Goal: Task Accomplishment & Management: Use online tool/utility

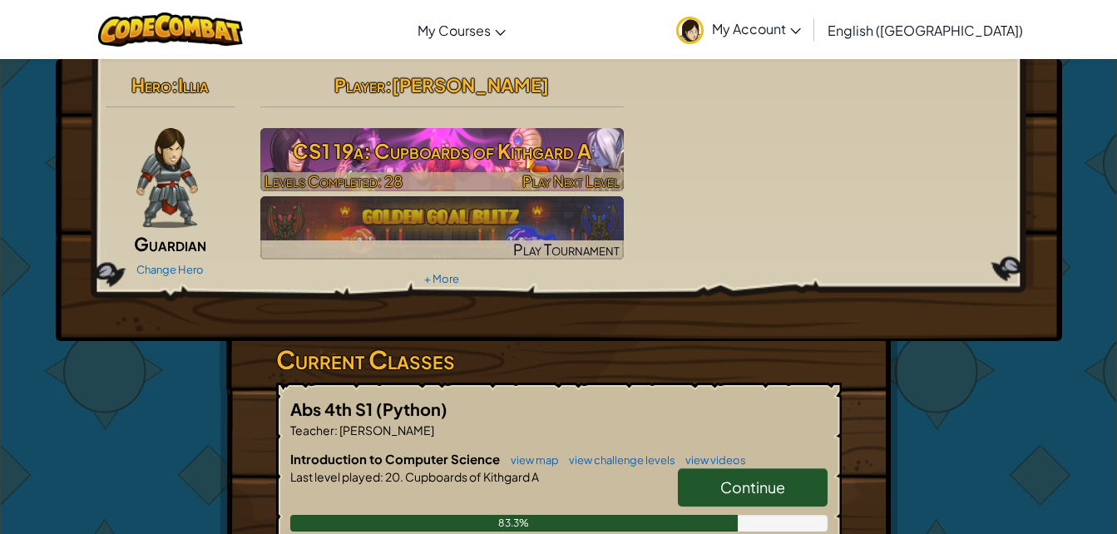
click at [482, 151] on h3 "CS1 19a: Cupboards of Kithgard A" at bounding box center [442, 150] width 364 height 37
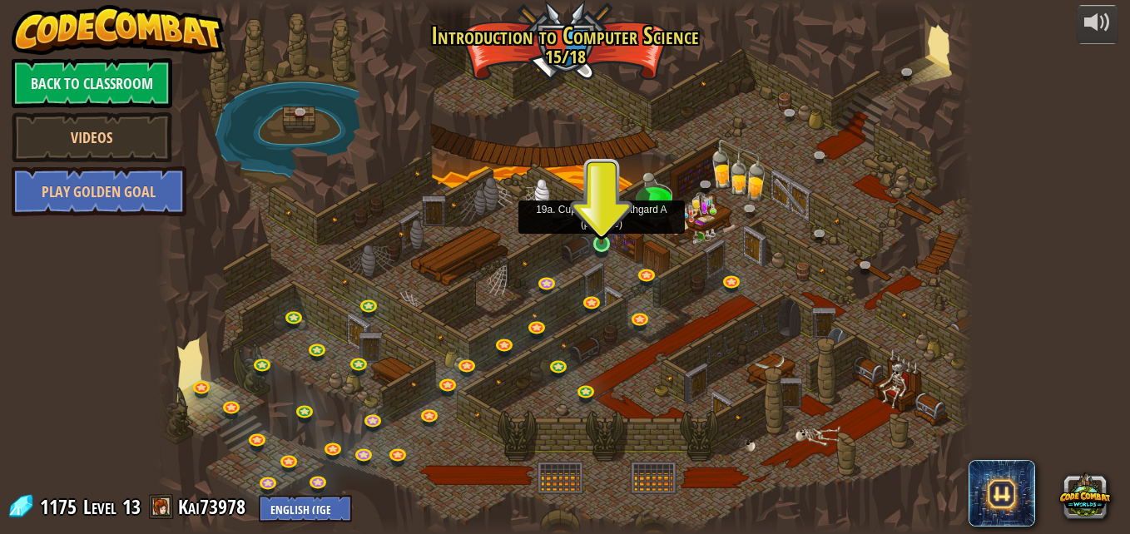
click at [605, 240] on img at bounding box center [600, 222] width 19 height 44
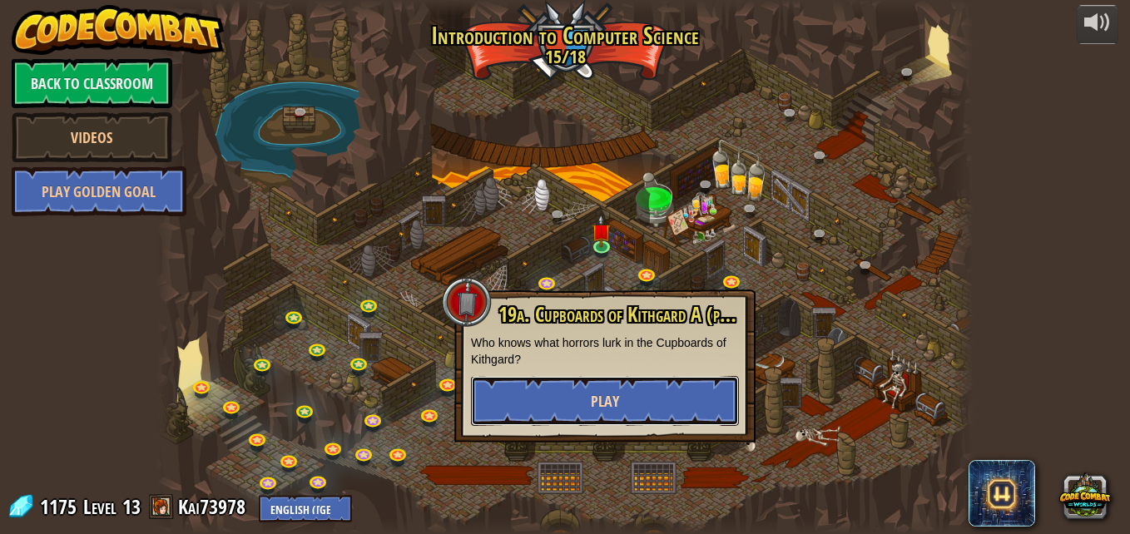
click at [604, 408] on span "Play" at bounding box center [605, 401] width 28 height 21
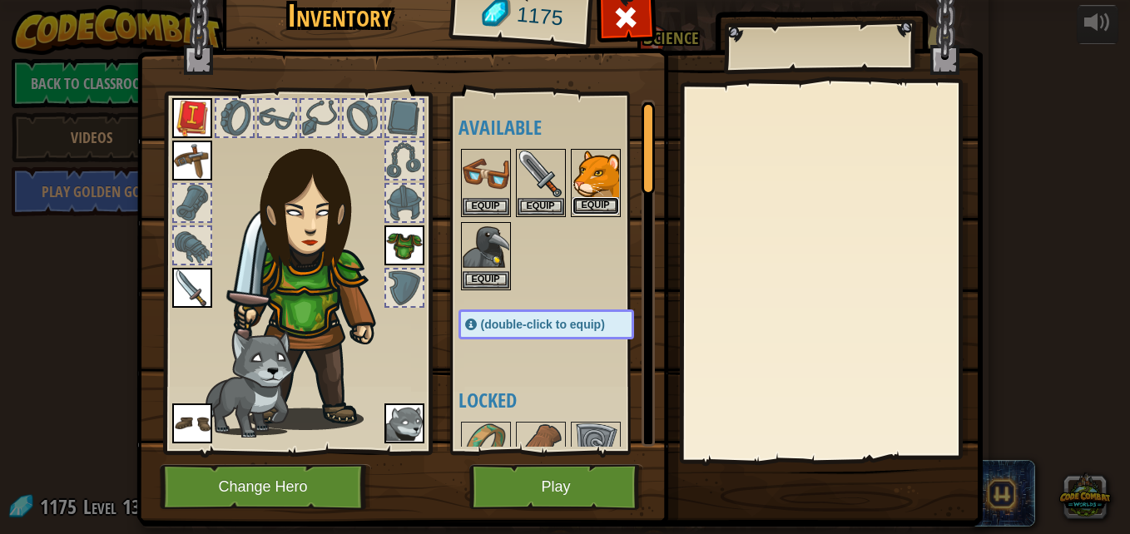
click at [590, 199] on button "Equip" at bounding box center [595, 205] width 47 height 17
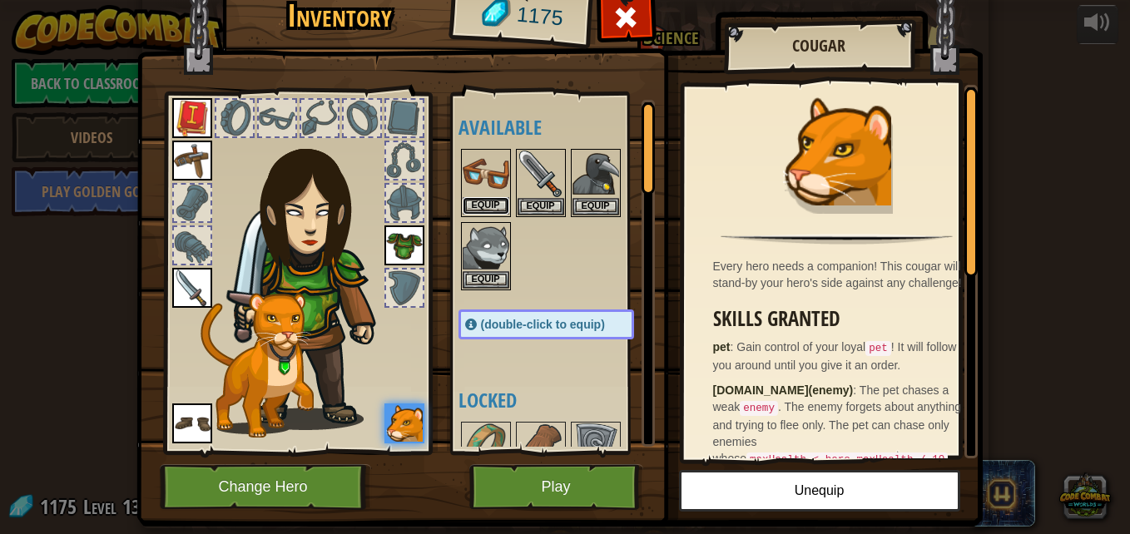
click at [488, 199] on button "Equip" at bounding box center [486, 205] width 47 height 17
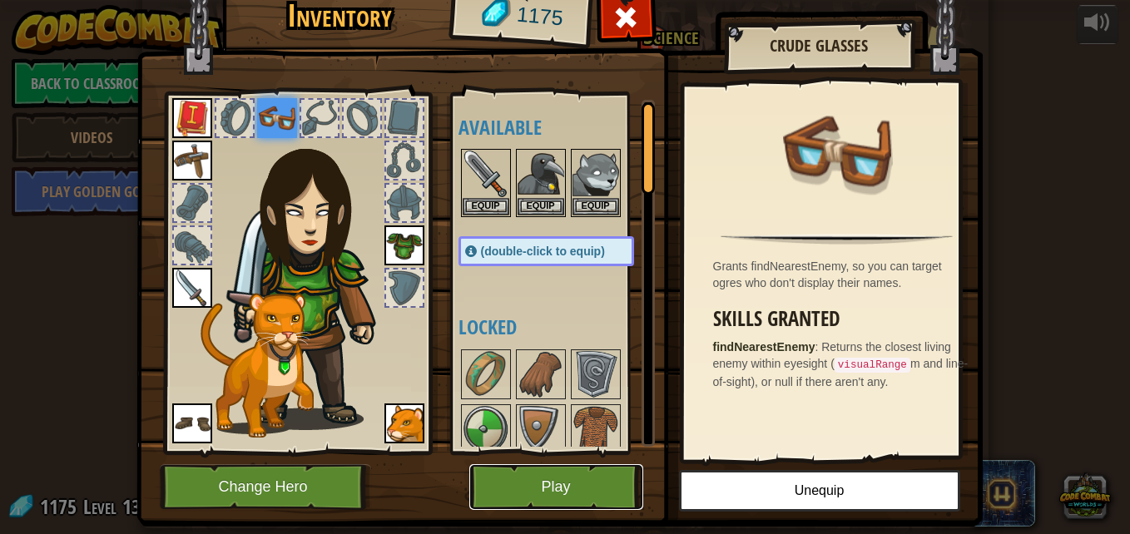
click at [538, 484] on button "Play" at bounding box center [556, 487] width 174 height 46
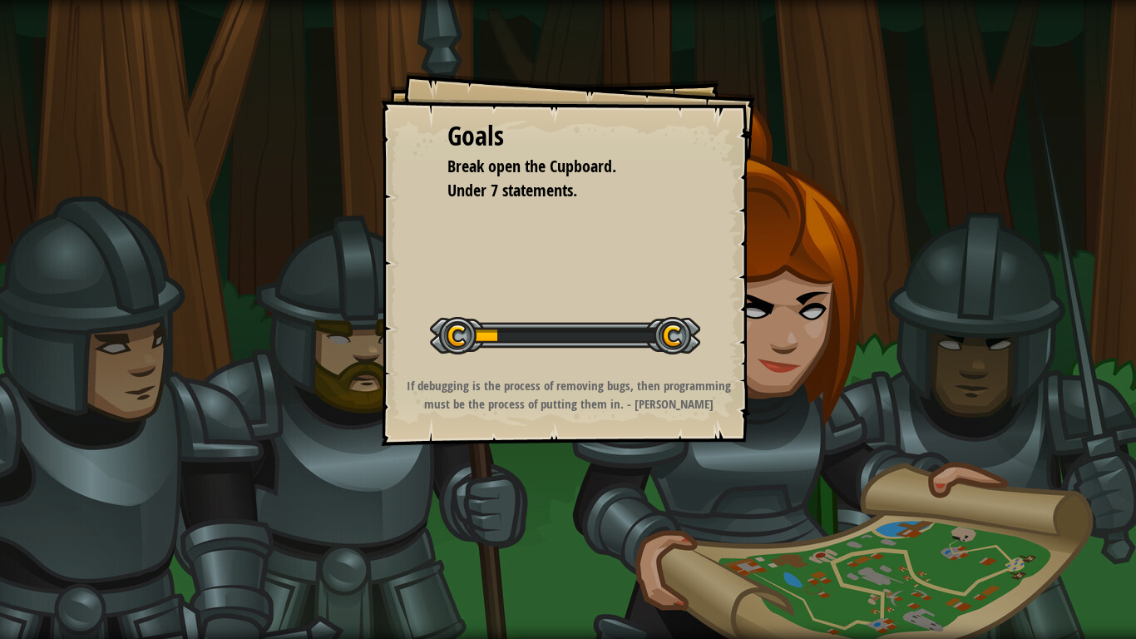
click at [597, 505] on div "Goals Break open the Cupboard. Under 7 statements. Start Level Error loading fr…" at bounding box center [568, 319] width 1136 height 639
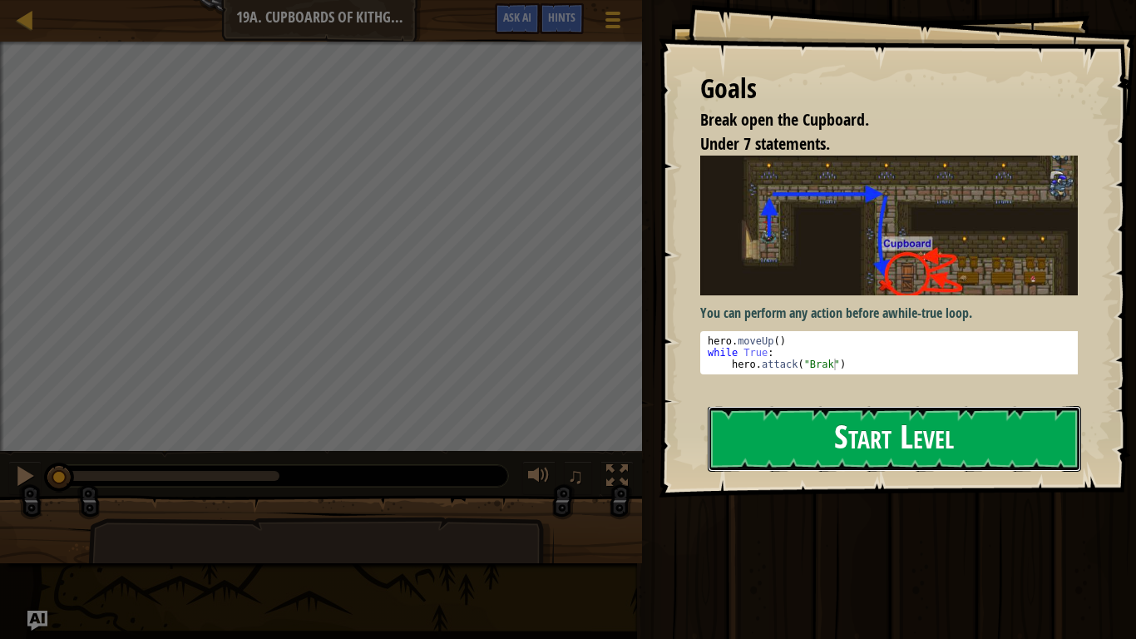
click at [890, 406] on button "Start Level" at bounding box center [895, 439] width 374 height 66
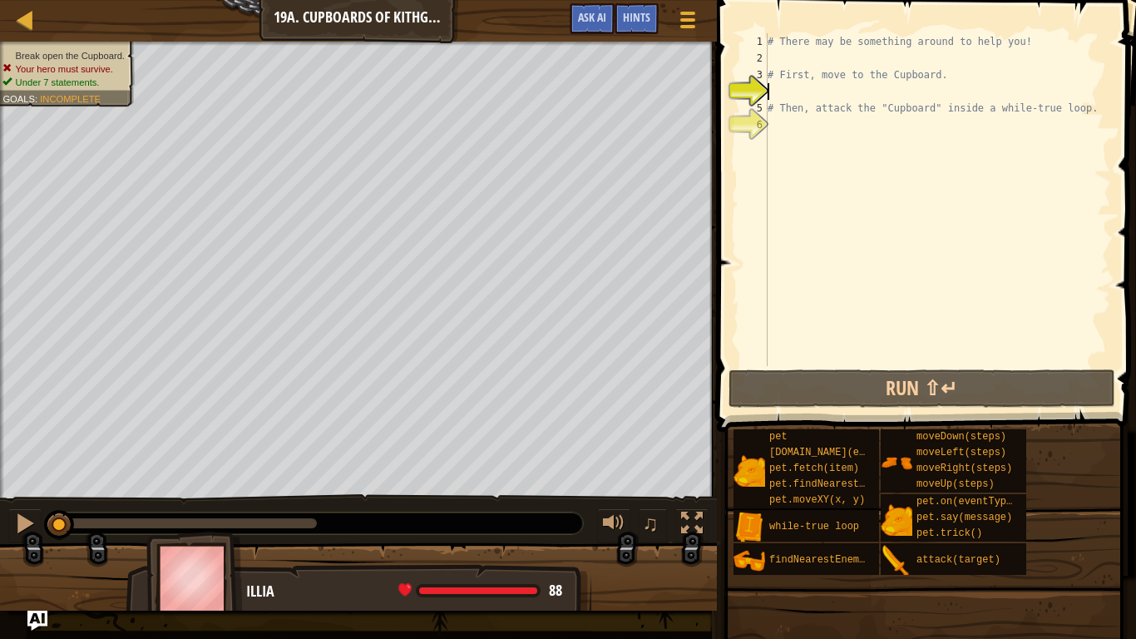
scroll to position [7, 0]
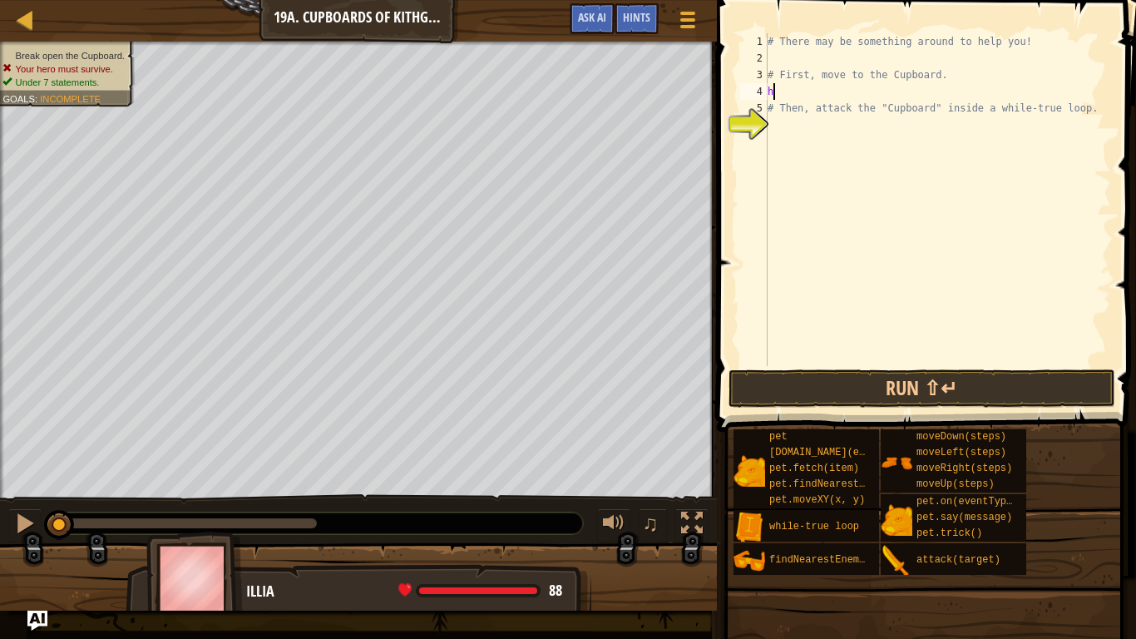
type textarea "hr"
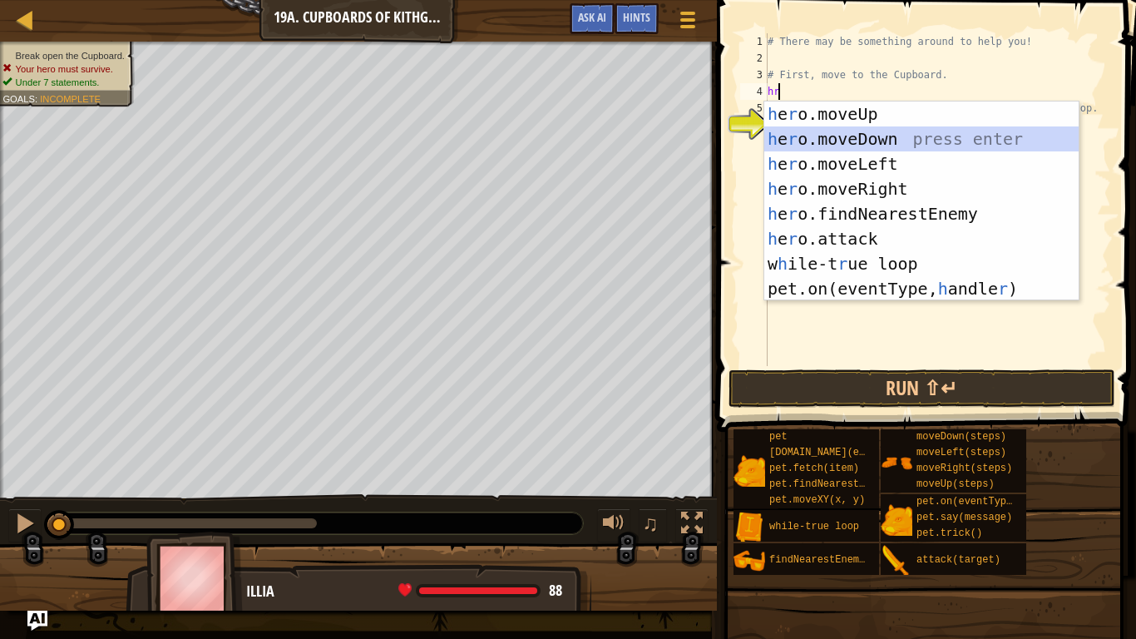
click at [863, 130] on div "h e r o.moveUp press enter h e r o.moveDown press enter h e r o.moveLeft press …" at bounding box center [921, 226] width 314 height 250
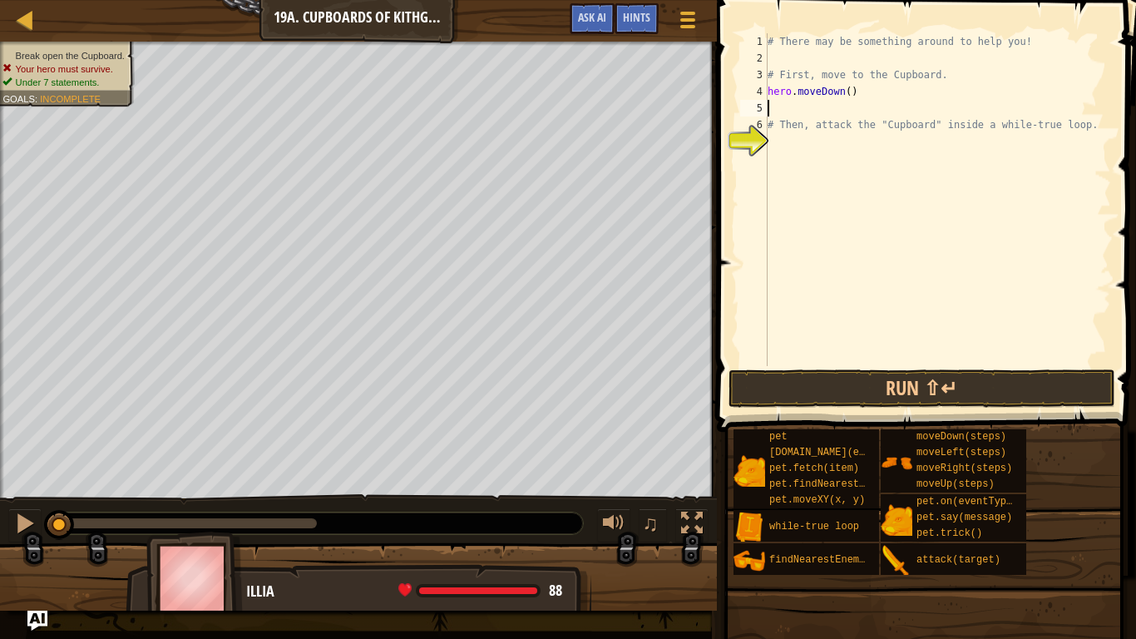
type textarea "h"
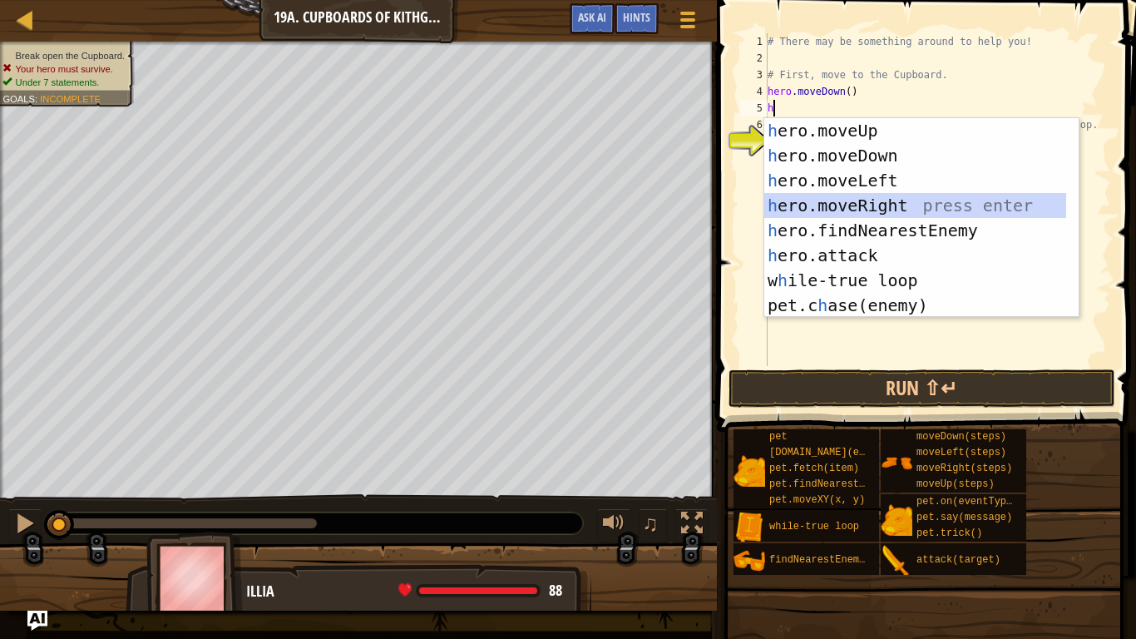
click at [870, 200] on div "h ero.moveUp press enter h ero.moveDown press enter h ero.moveLeft press enter …" at bounding box center [915, 243] width 302 height 250
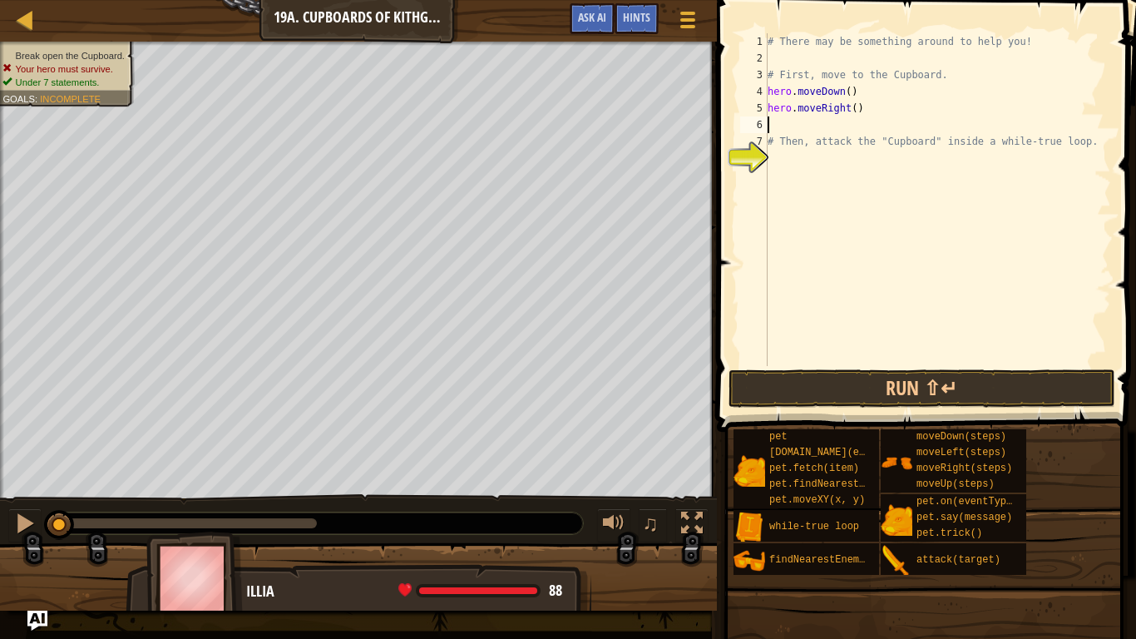
click at [851, 110] on div "# There may be something around to help you! # First, move to the Cupboard. her…" at bounding box center [937, 216] width 347 height 366
type textarea "hero.moveRight(2)"
click at [791, 132] on div "# There may be something around to help you! # First, move to the Cupboard. her…" at bounding box center [937, 216] width 347 height 366
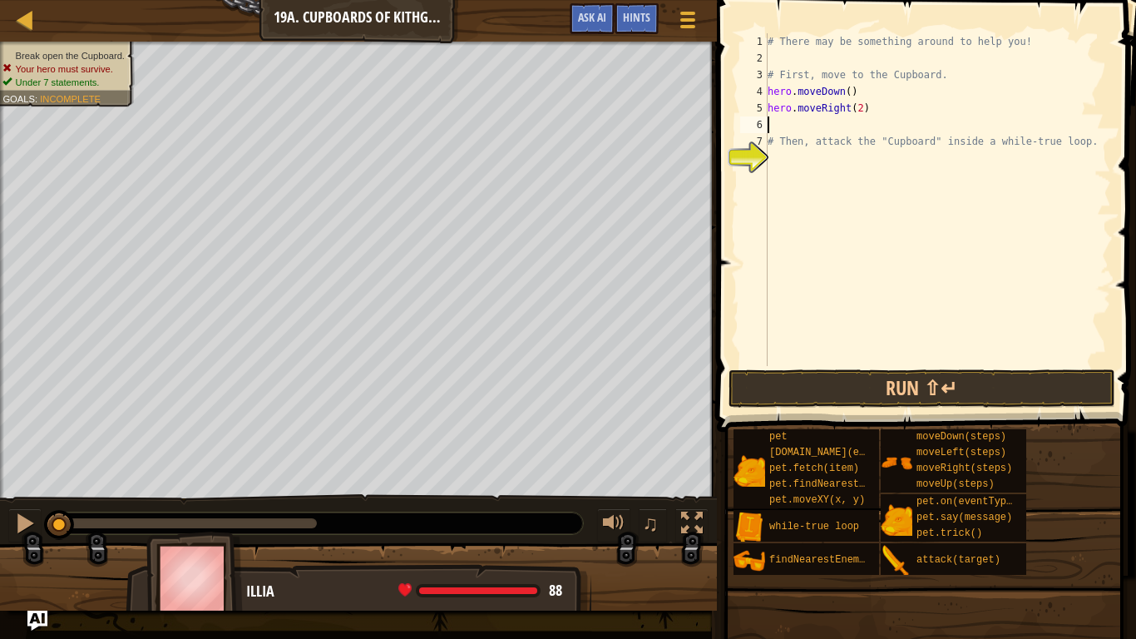
type textarea "h"
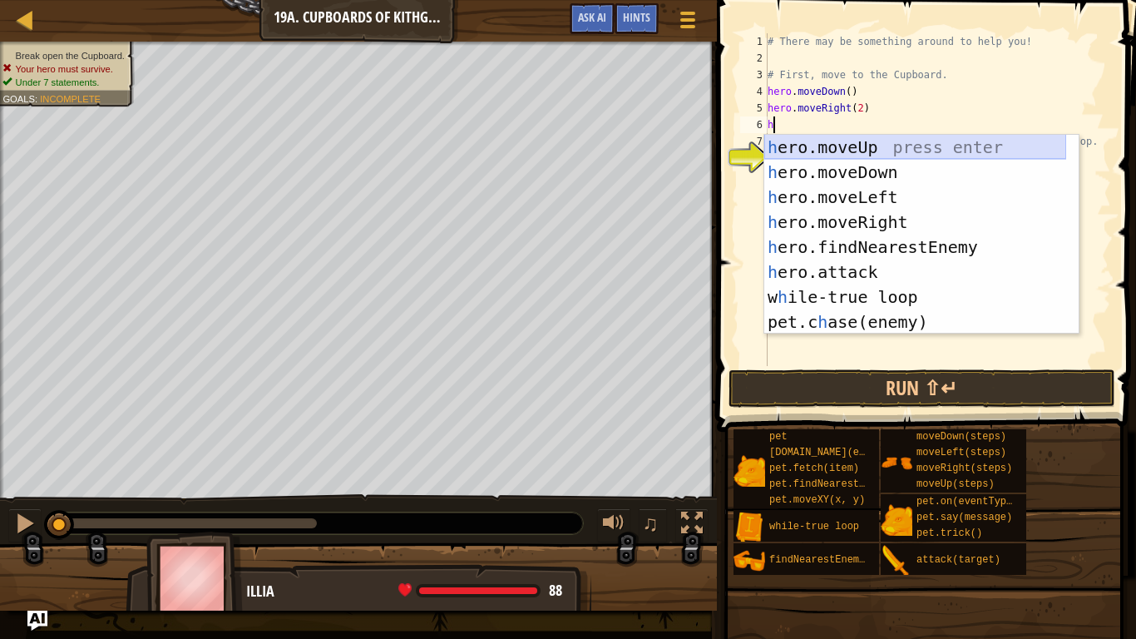
click at [794, 144] on div "h ero.moveUp press enter h ero.moveDown press enter h ero.moveLeft press enter …" at bounding box center [915, 260] width 302 height 250
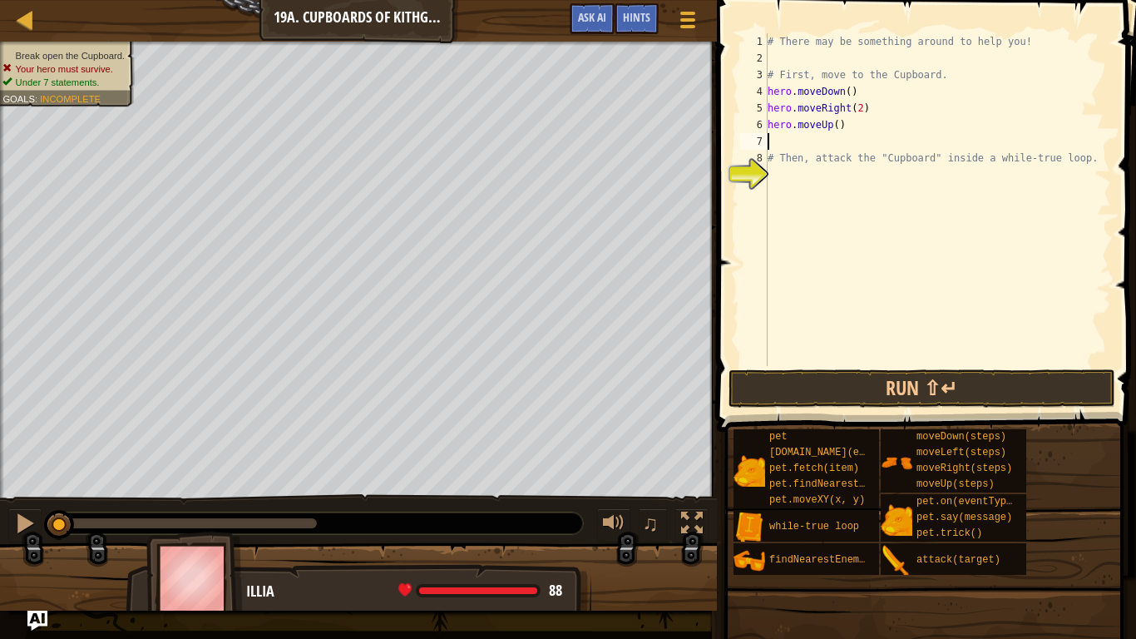
click at [838, 133] on div "# There may be something around to help you! # First, move to the Cupboard. her…" at bounding box center [937, 216] width 347 height 366
click at [834, 128] on div "# There may be something around to help you! # First, move to the Cupboard. her…" at bounding box center [937, 216] width 347 height 366
type textarea "hero.moveUp(2)"
click at [813, 186] on div "# There may be something around to help you! # First, move to the Cupboard. her…" at bounding box center [937, 216] width 347 height 366
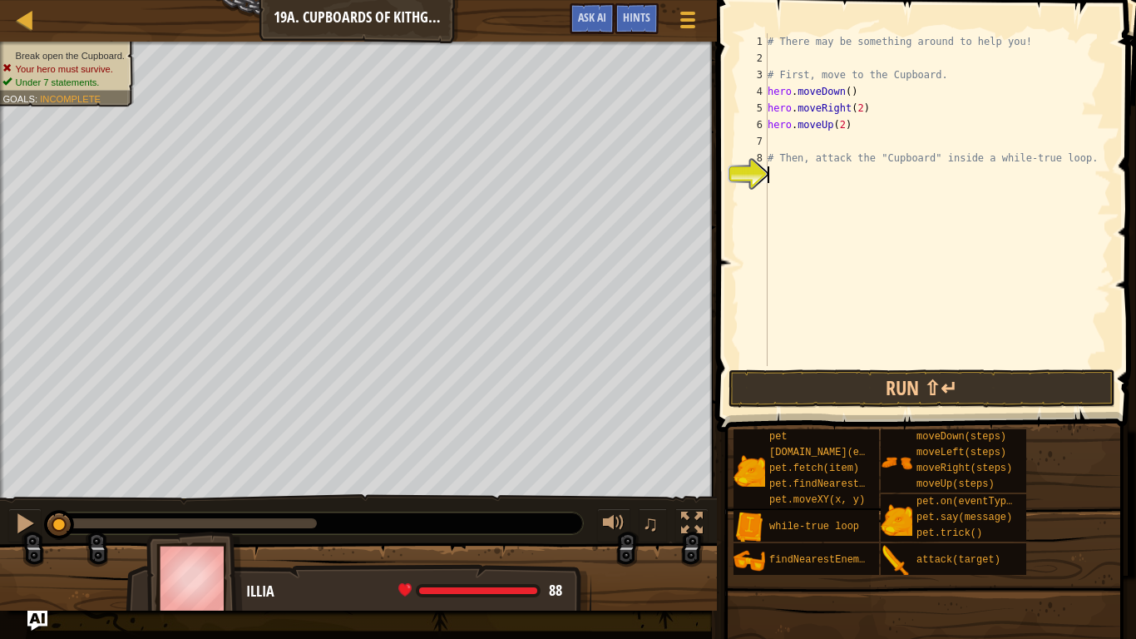
scroll to position [7, 0]
type textarea "h"
type textarea "w"
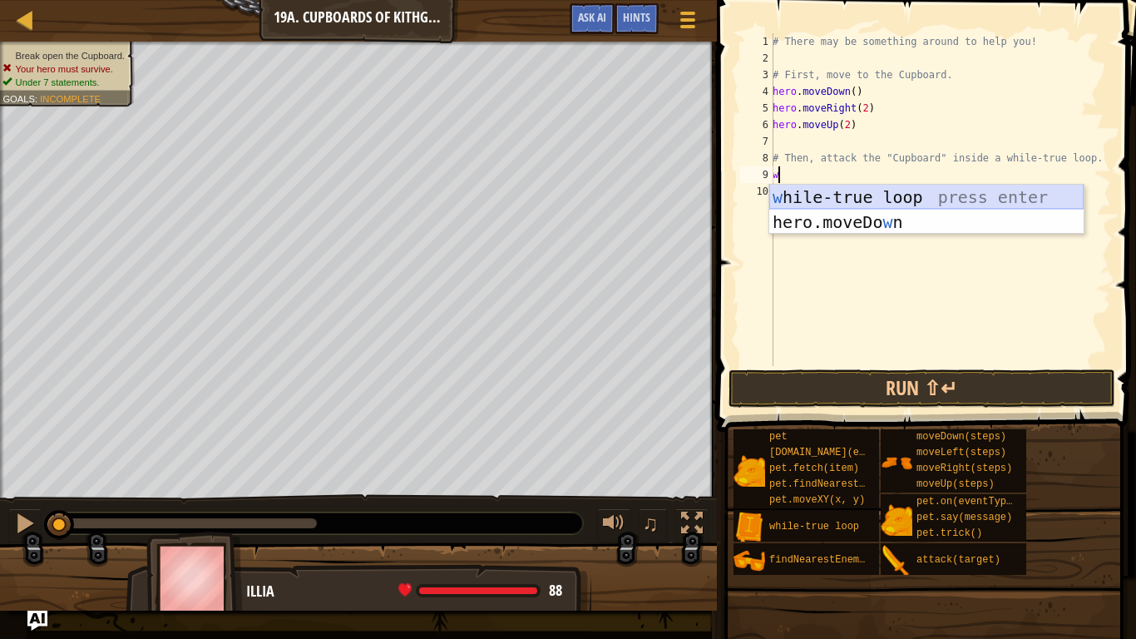
click at [834, 193] on div "w hile-true loop press enter hero.moveDo w n press enter" at bounding box center [926, 235] width 314 height 100
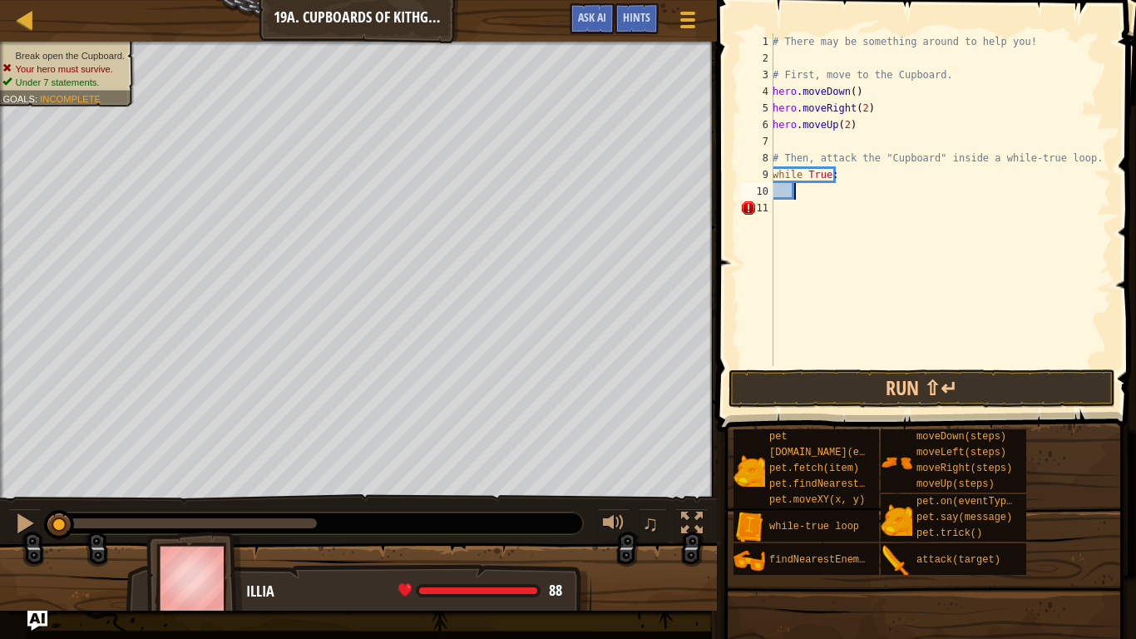
scroll to position [7, 1]
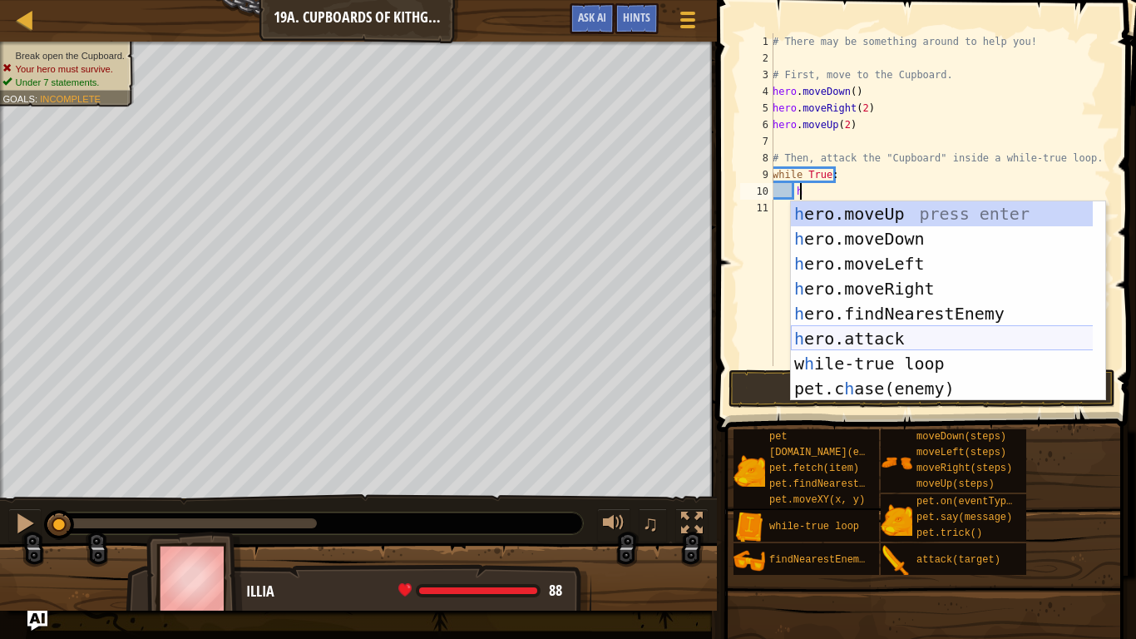
click at [863, 338] on div "h ero.moveUp press enter h ero.moveDown press enter h ero.moveLeft press enter …" at bounding box center [948, 326] width 314 height 250
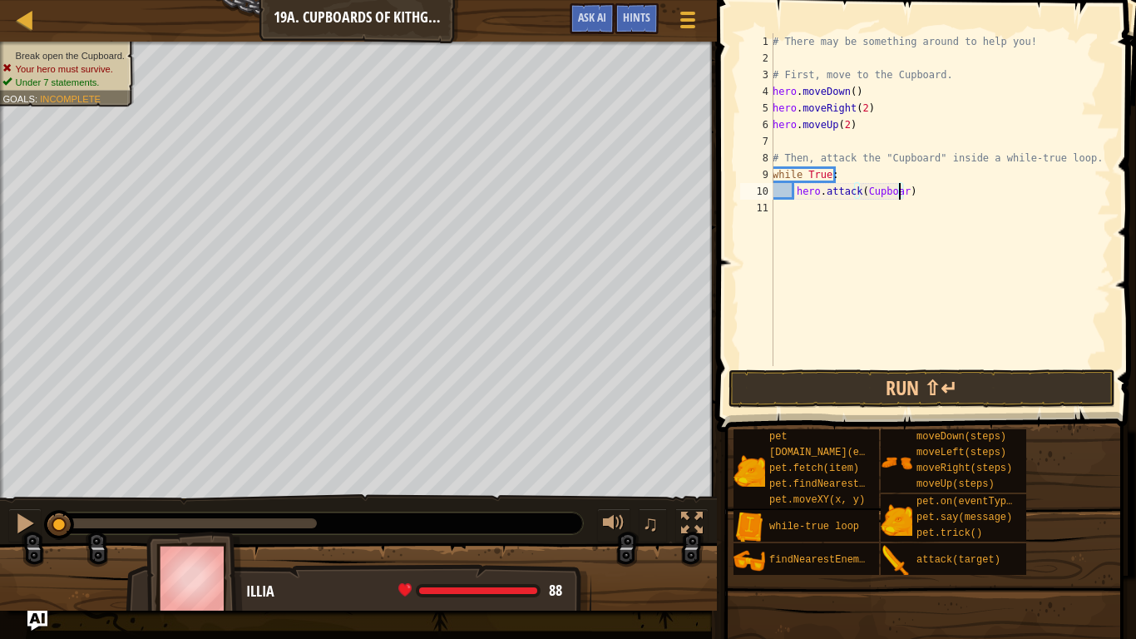
scroll to position [7, 10]
click at [920, 395] on button "Run ⇧↵" at bounding box center [923, 388] width 388 height 38
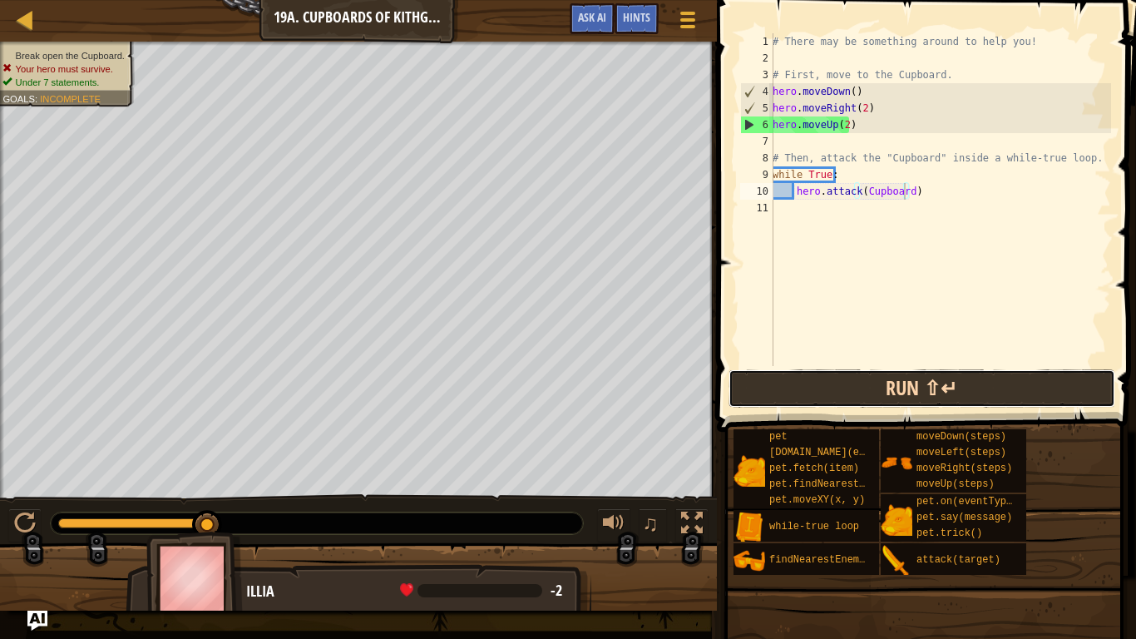
click at [949, 383] on button "Run ⇧↵" at bounding box center [923, 388] width 388 height 38
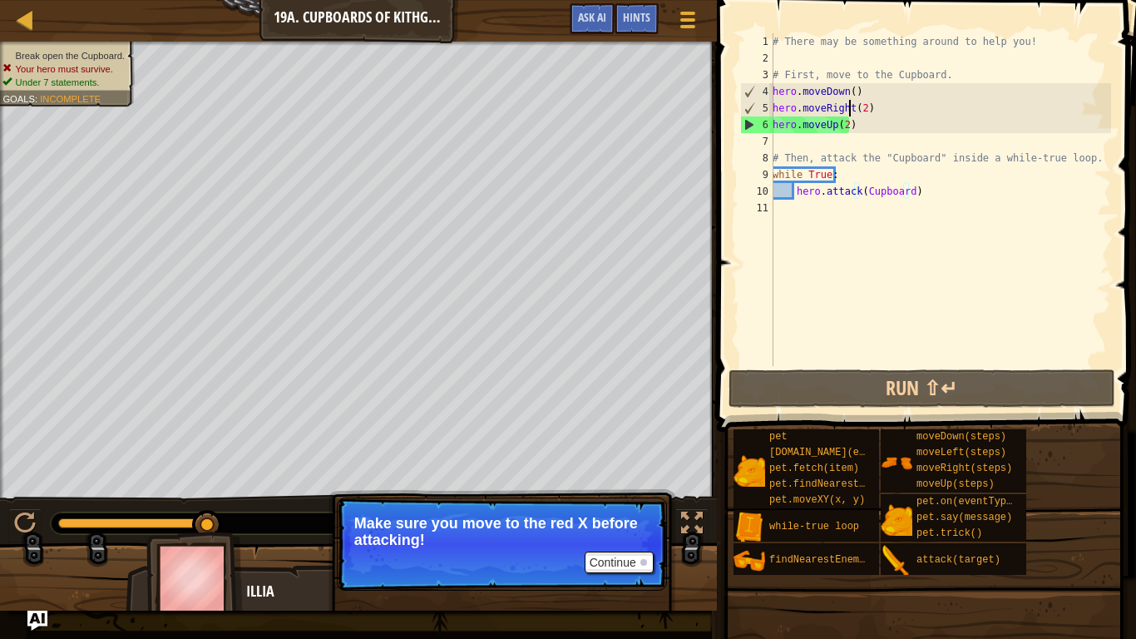
click at [849, 108] on div "# There may be something around to help you! # First, move to the Cupboard. her…" at bounding box center [940, 216] width 342 height 366
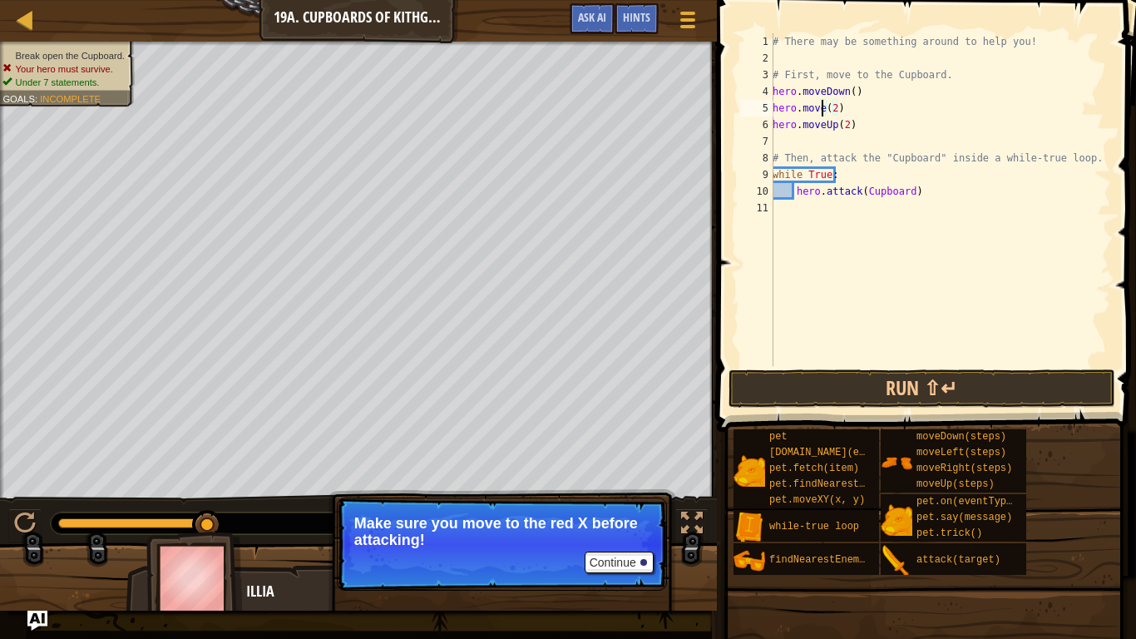
scroll to position [7, 4]
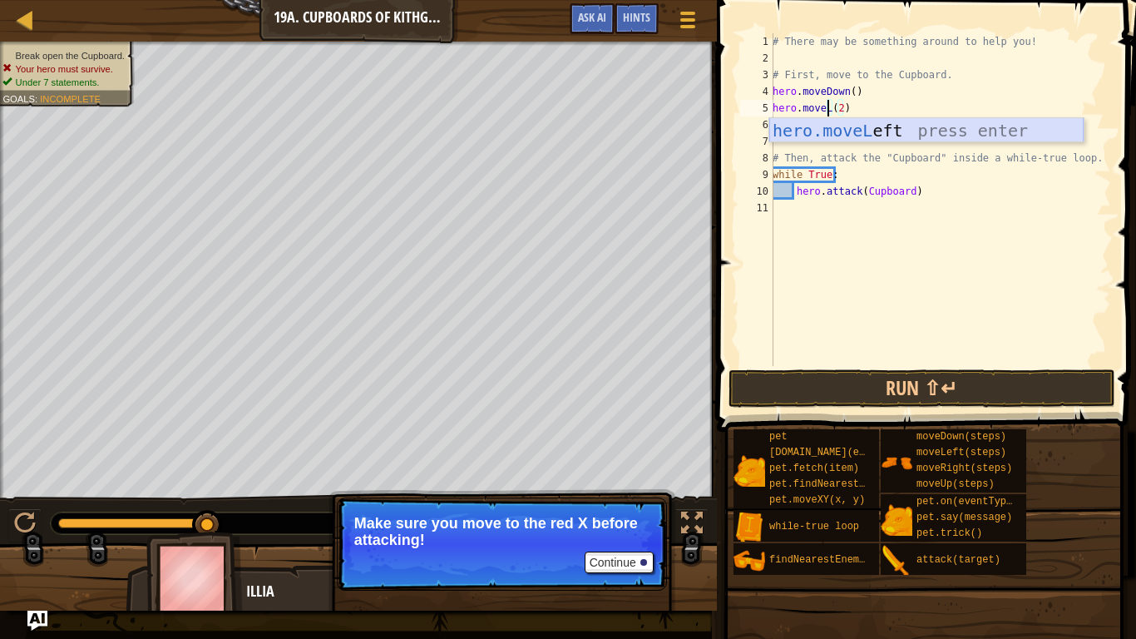
click at [859, 134] on div "hero.moveL eft press enter" at bounding box center [926, 155] width 314 height 75
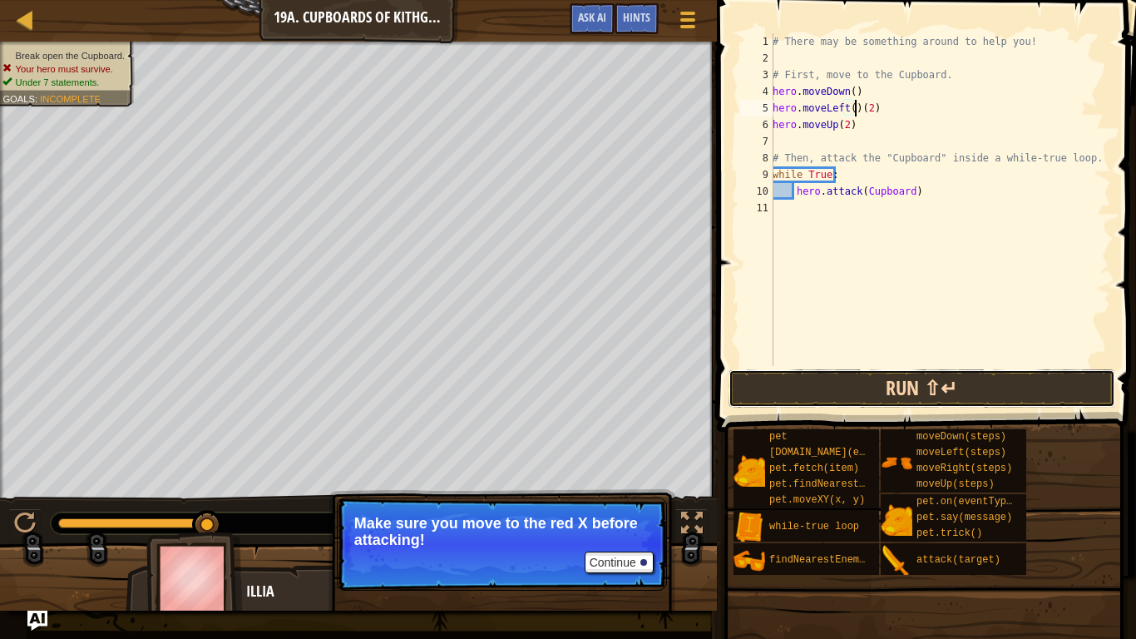
click at [886, 390] on button "Run ⇧↵" at bounding box center [923, 388] width 388 height 38
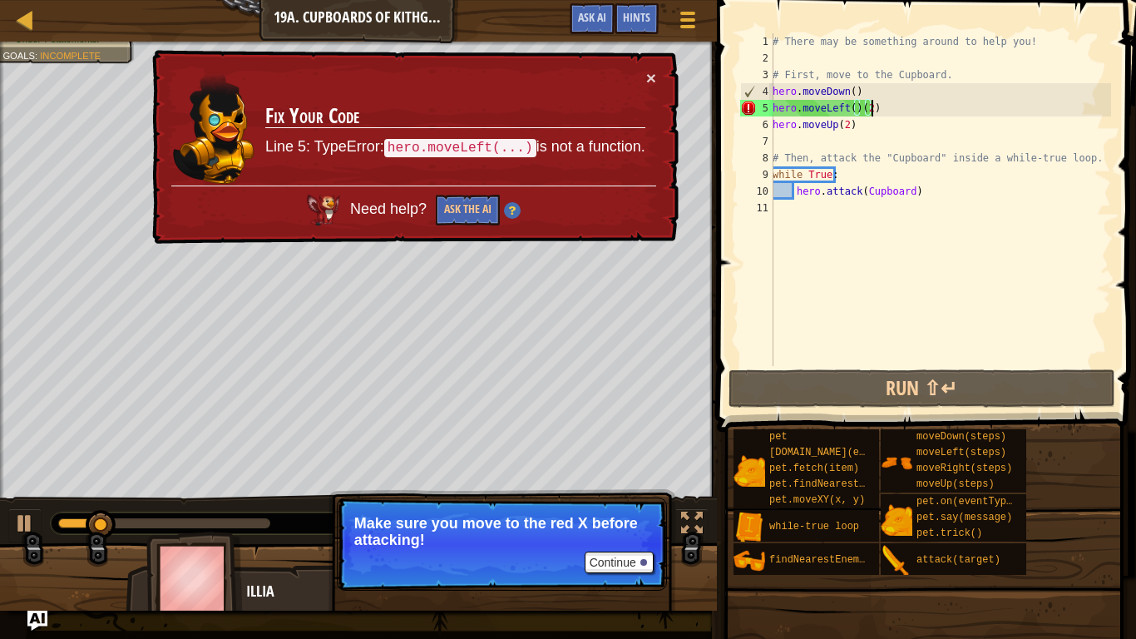
click at [873, 111] on div "# There may be something around to help you! # First, move to the Cupboard. her…" at bounding box center [940, 216] width 342 height 366
click at [865, 105] on div "# There may be something around to help you! # First, move to the Cupboard. her…" at bounding box center [940, 216] width 342 height 366
click at [850, 106] on div "# There may be something around to help you! # First, move to the Cupboard. her…" at bounding box center [940, 216] width 342 height 366
click at [856, 108] on div "# There may be something around to help you! # First, move to the Cupboard. her…" at bounding box center [940, 216] width 342 height 366
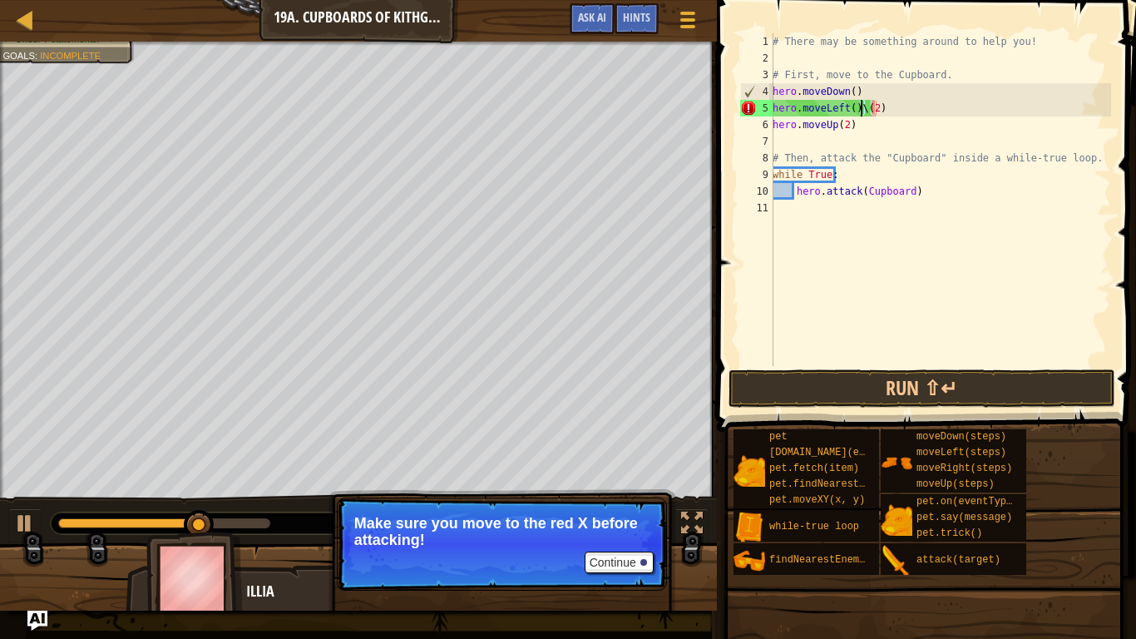
scroll to position [7, 7]
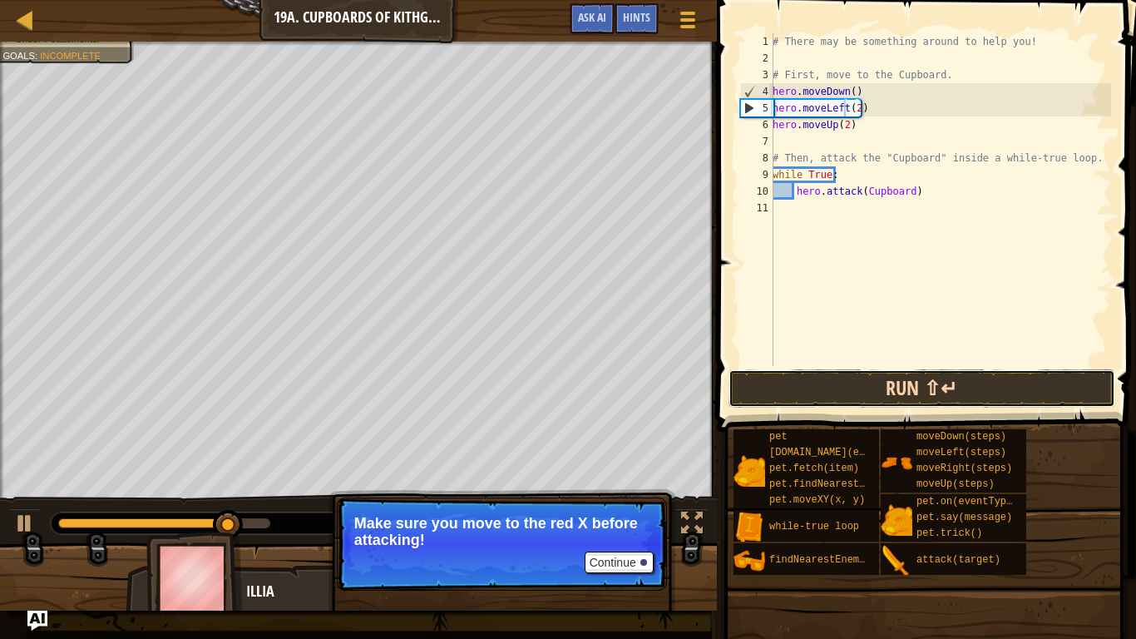
click at [951, 387] on button "Run ⇧↵" at bounding box center [923, 388] width 388 height 38
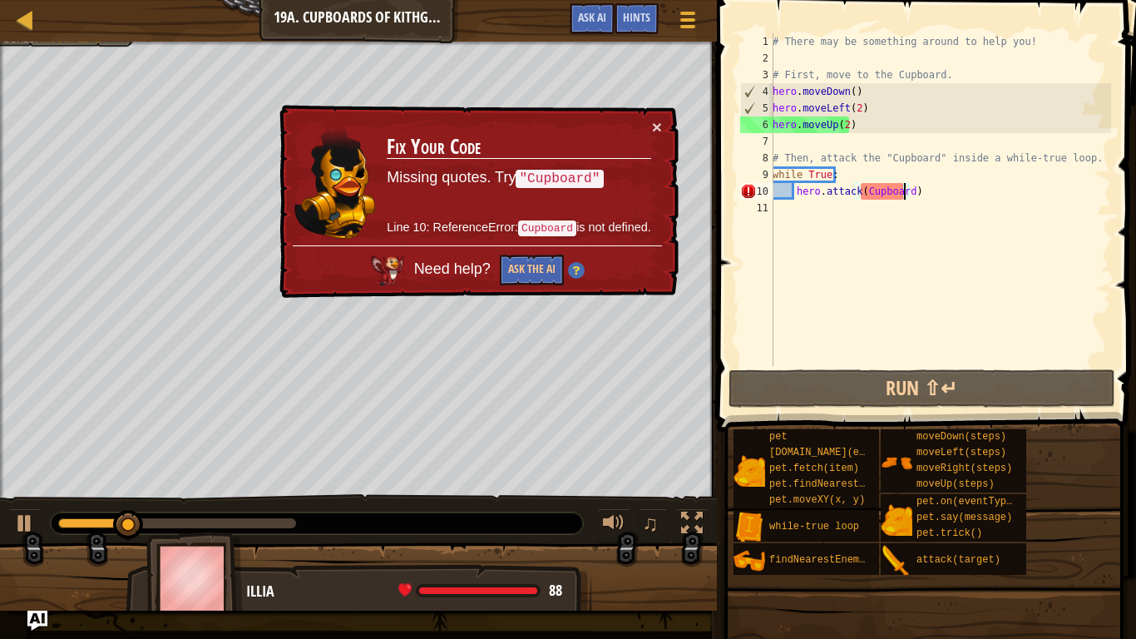
click at [907, 190] on div "# There may be something around to help you! # First, move to the Cupboard. her…" at bounding box center [940, 216] width 342 height 366
click at [861, 192] on div "# There may be something around to help you! # First, move to the Cupboard. her…" at bounding box center [940, 216] width 342 height 366
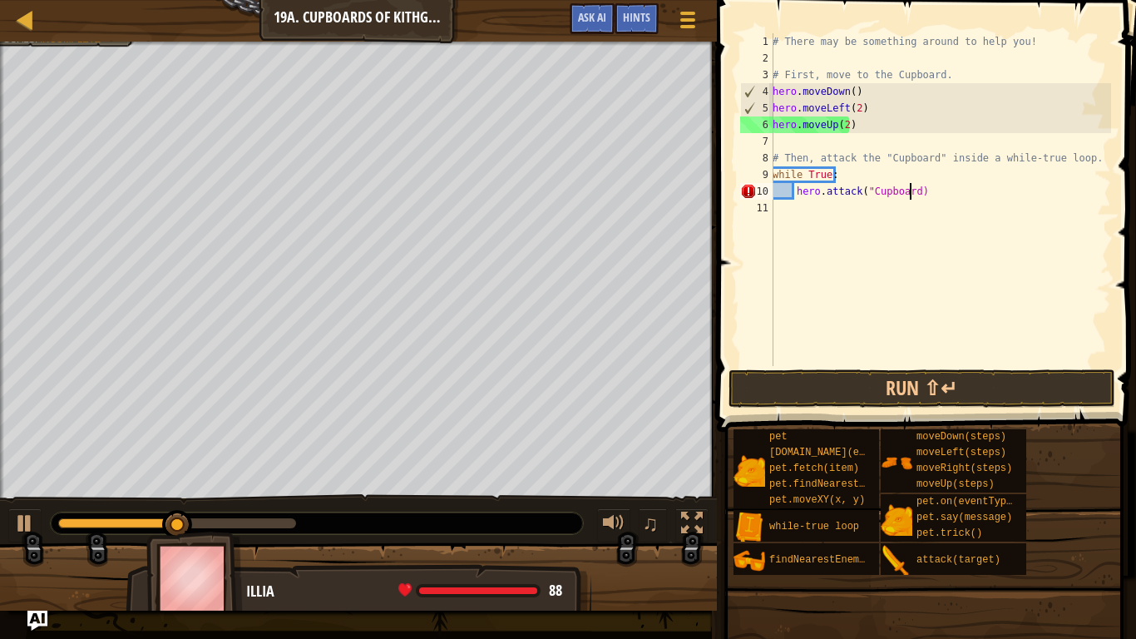
click at [911, 193] on div "# There may be something around to help you! # First, move to the Cupboard. her…" at bounding box center [940, 216] width 342 height 366
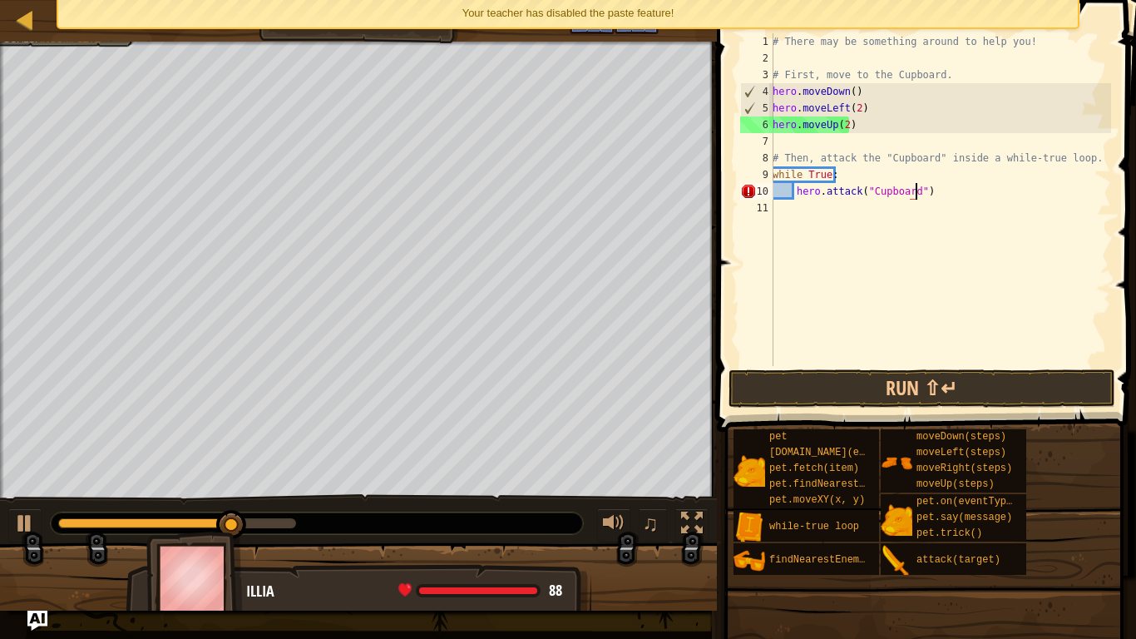
scroll to position [7, 11]
type textarea "hero.attack("Cupboard")"
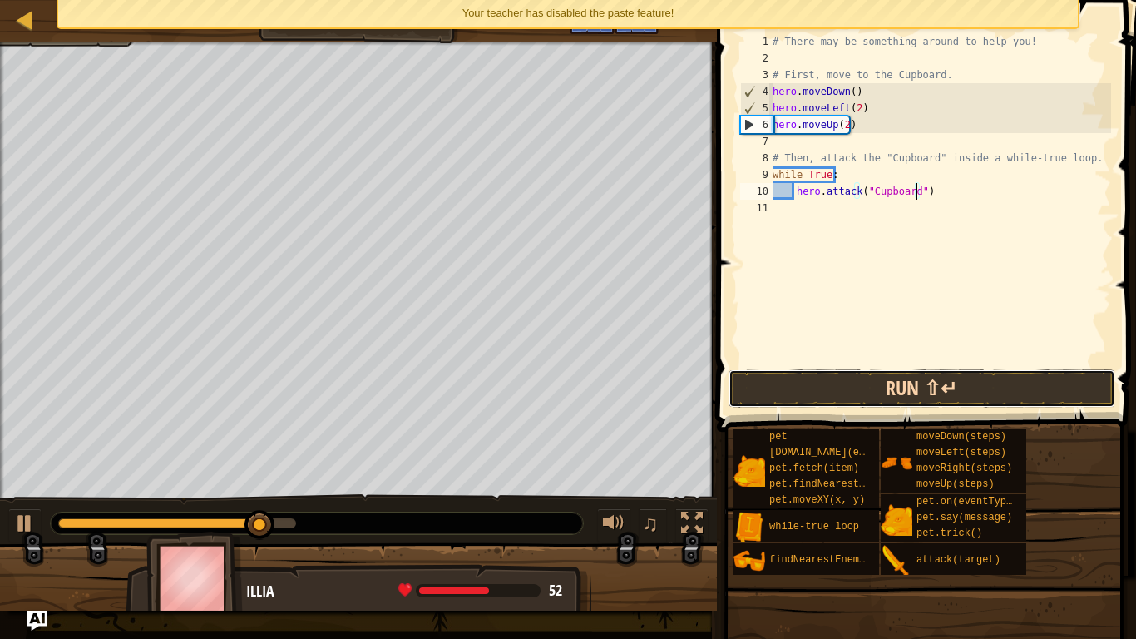
click at [873, 377] on button "Run ⇧↵" at bounding box center [923, 388] width 388 height 38
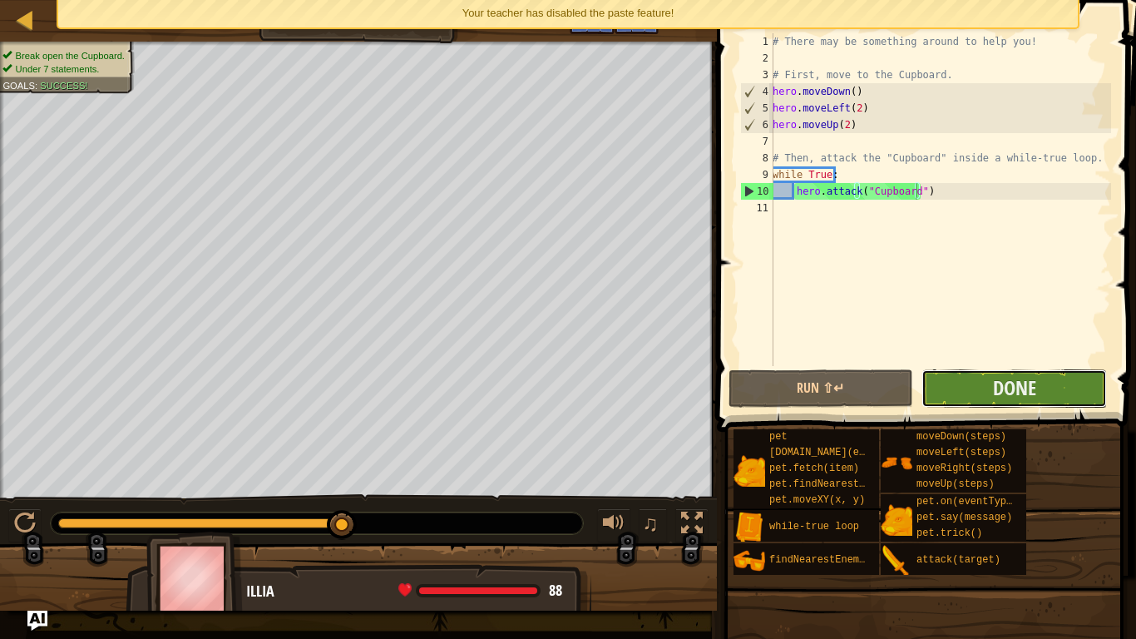
click at [1035, 370] on button "Done" at bounding box center [1015, 388] width 186 height 38
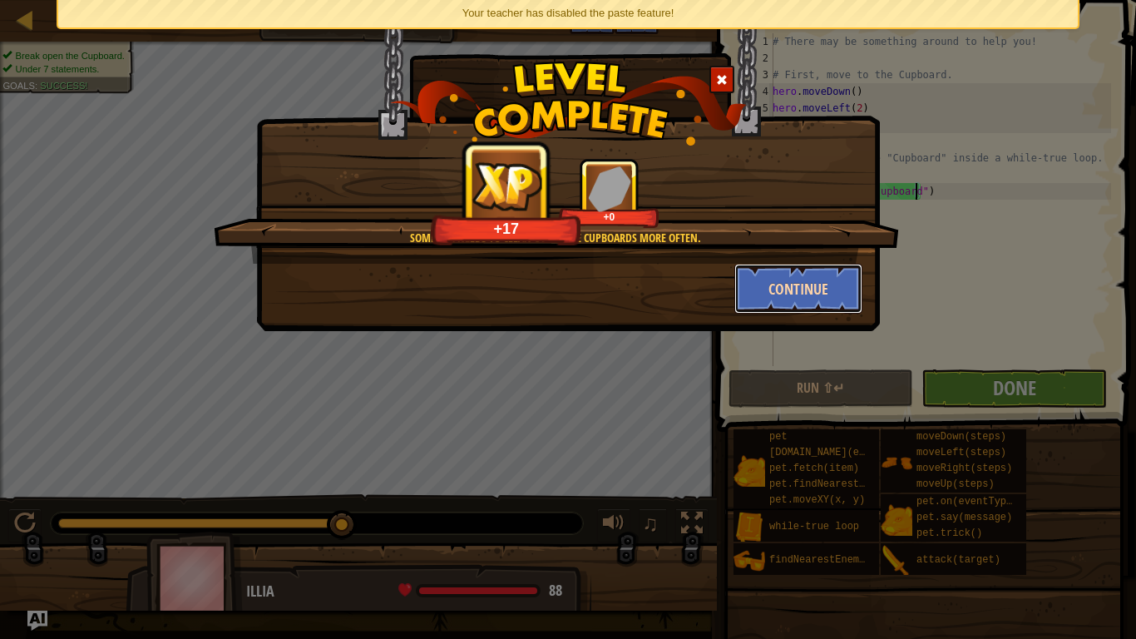
click at [827, 297] on button "Continue" at bounding box center [799, 289] width 129 height 50
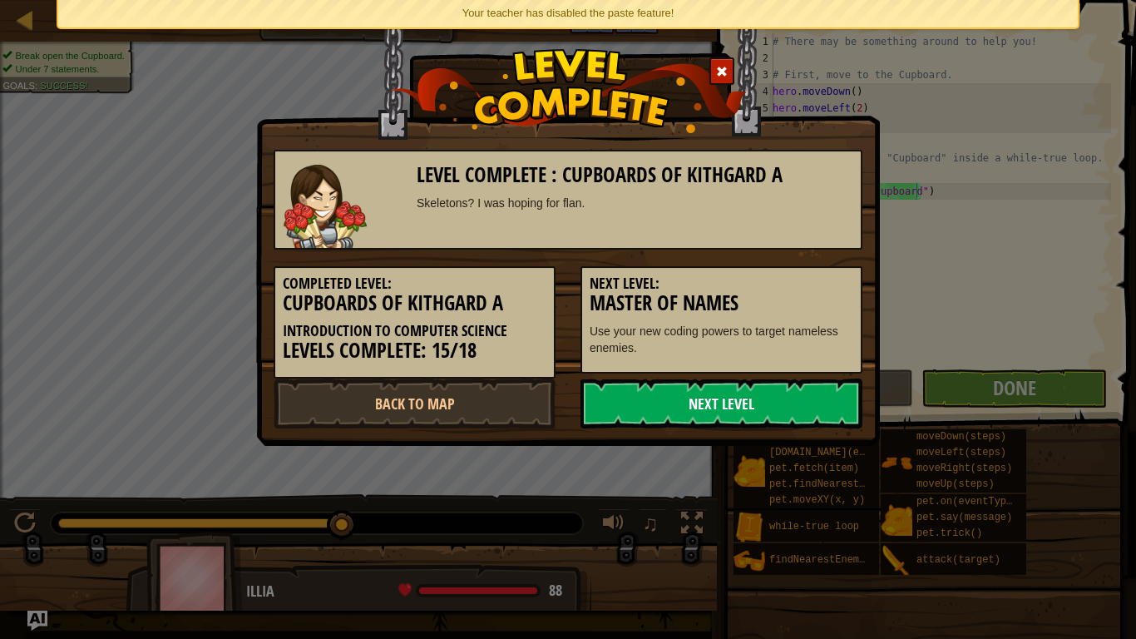
click at [765, 393] on link "Next Level" at bounding box center [722, 404] width 282 height 50
click at [821, 422] on link "Next Level" at bounding box center [722, 404] width 282 height 50
click at [814, 408] on link "Next Level" at bounding box center [722, 404] width 282 height 50
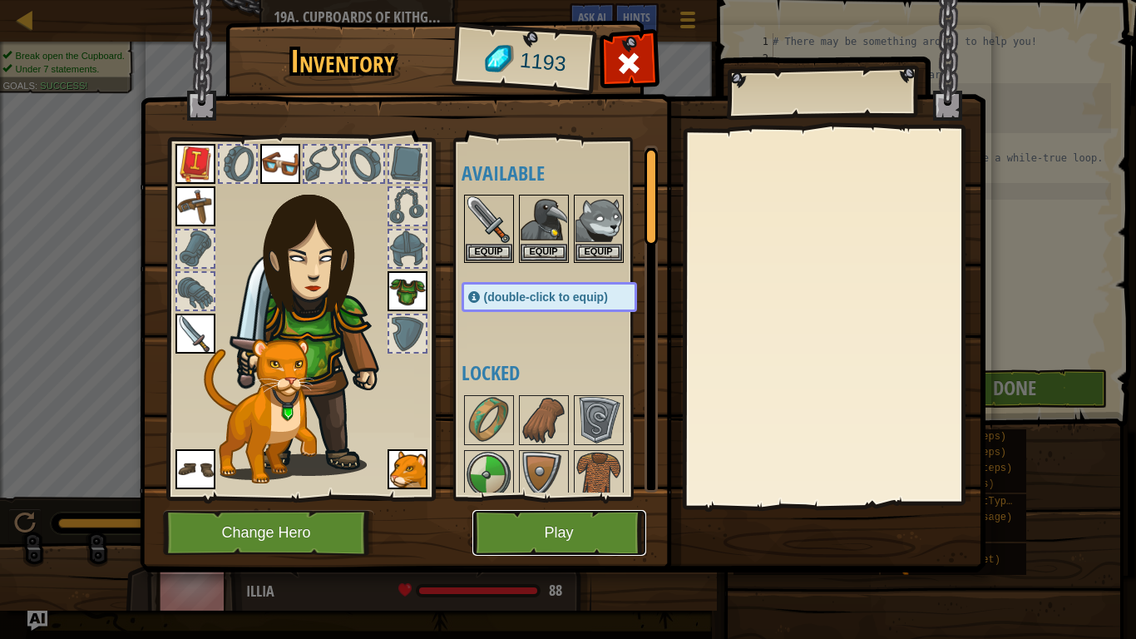
click at [557, 528] on button "Play" at bounding box center [560, 533] width 174 height 46
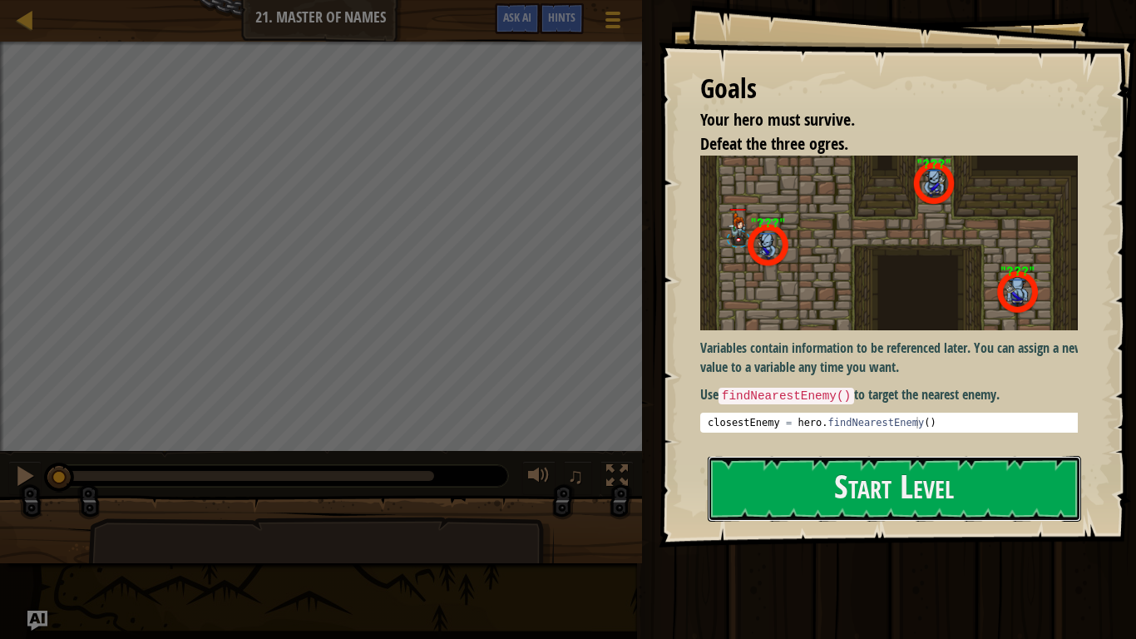
click at [800, 471] on button "Start Level" at bounding box center [895, 489] width 374 height 66
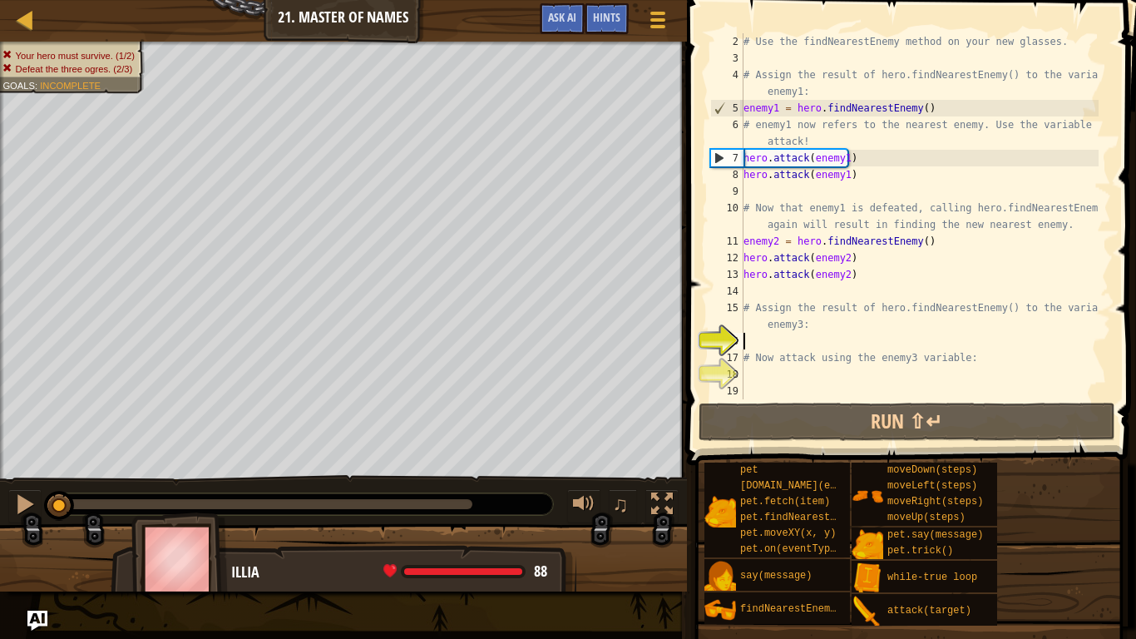
scroll to position [17, 0]
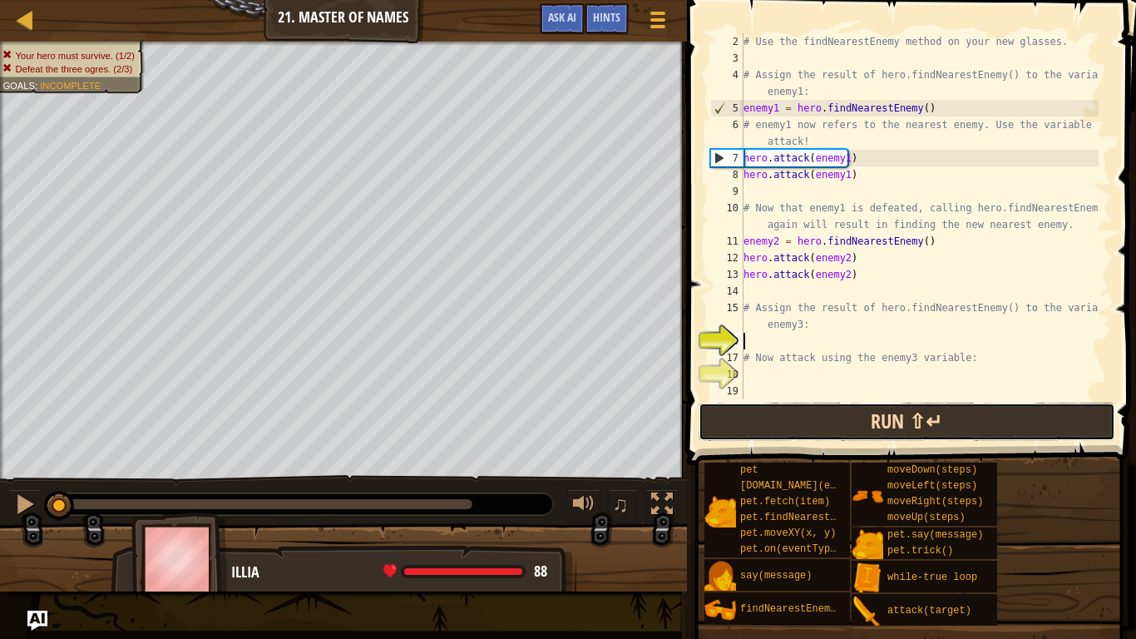
click at [844, 409] on button "Run ⇧↵" at bounding box center [907, 422] width 417 height 38
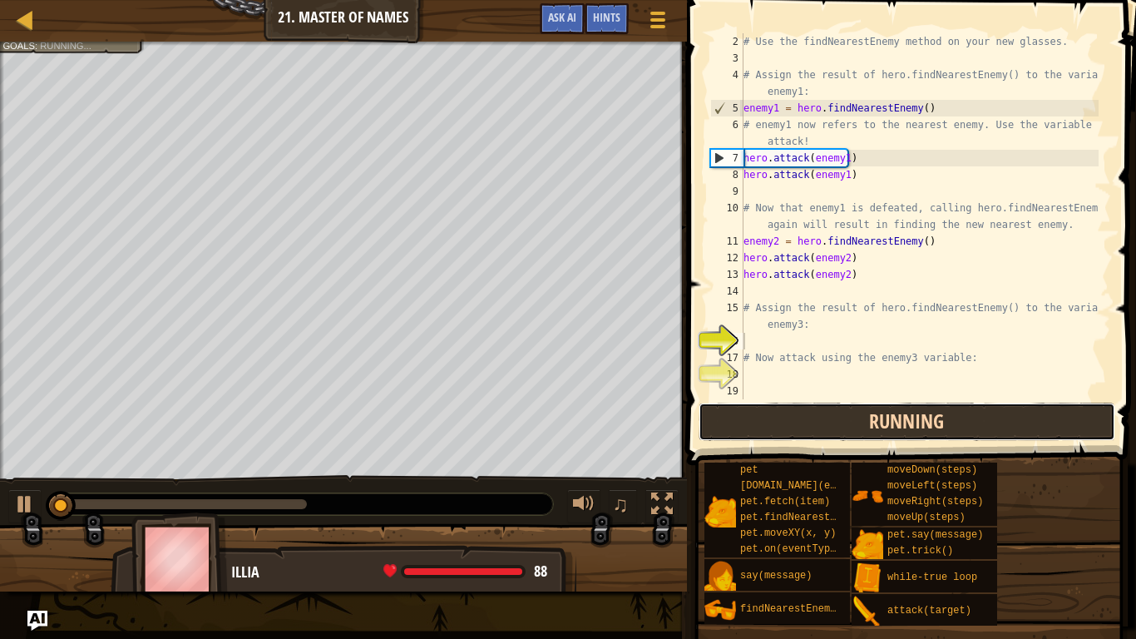
click at [825, 433] on button "Running" at bounding box center [907, 422] width 417 height 38
click at [817, 431] on button "Running" at bounding box center [907, 422] width 417 height 38
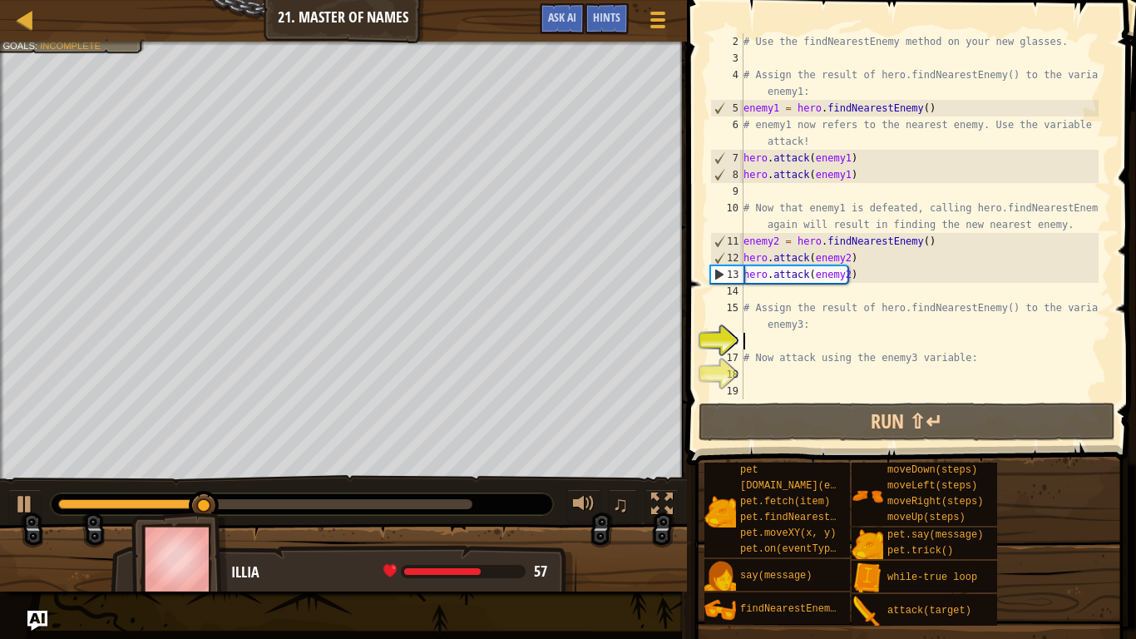
click at [818, 309] on div "# Use the findNearestEnemy method on your new glasses. # Assign the result of h…" at bounding box center [919, 232] width 359 height 399
type textarea "# Assign the result of hero.findNearestEnemy() to the variable enemy3:"
click at [779, 294] on div "# Use the findNearestEnemy method on your new glasses. # Assign the result of h…" at bounding box center [919, 232] width 359 height 399
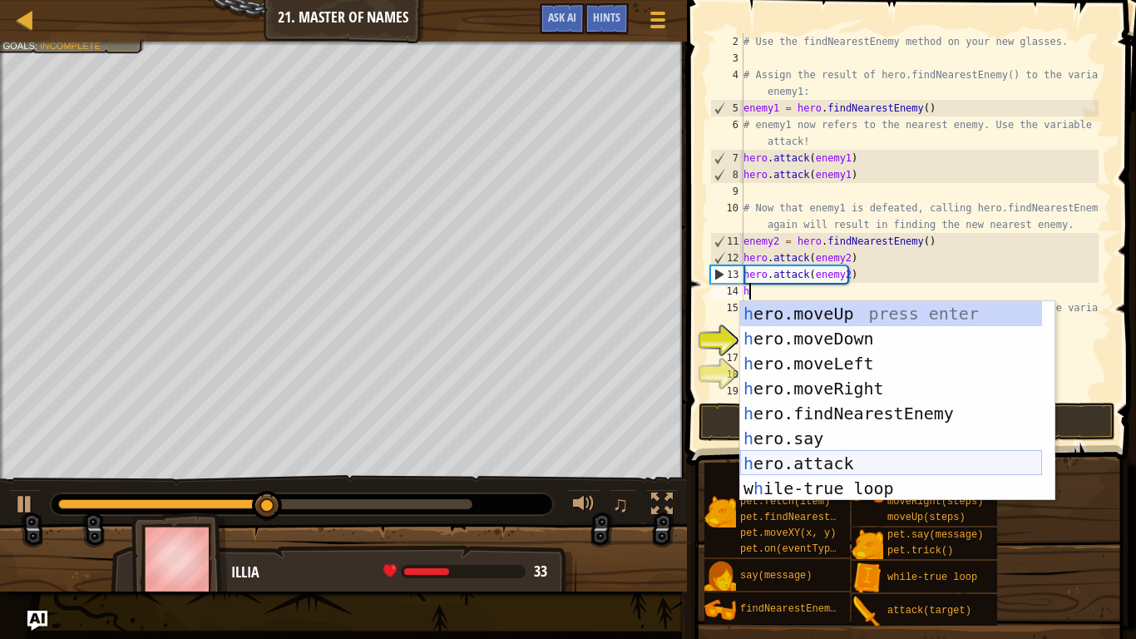
click at [829, 455] on div "h ero.moveUp press enter h ero.moveDown press enter h ero.moveLeft press enter …" at bounding box center [891, 426] width 302 height 250
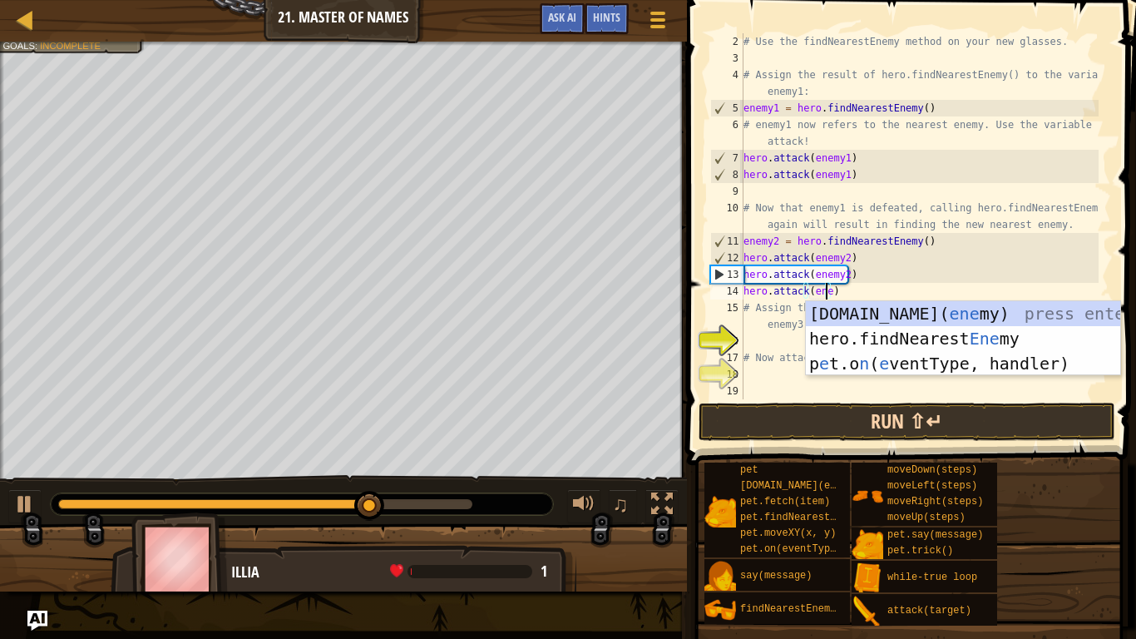
scroll to position [7, 7]
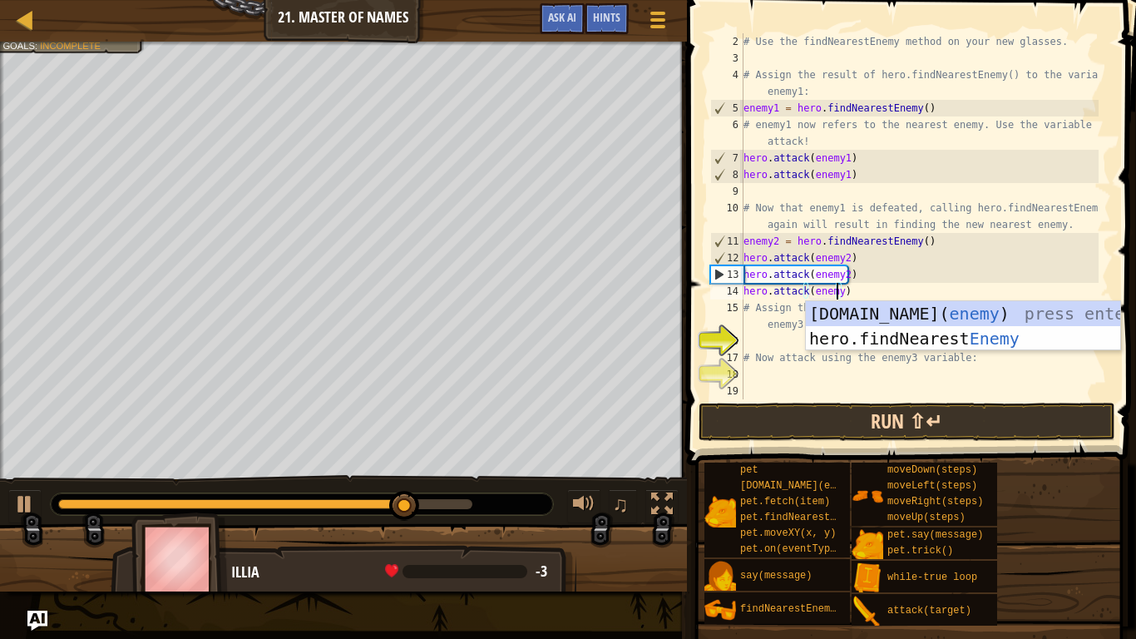
type textarea "hero.attack(enemy3)"
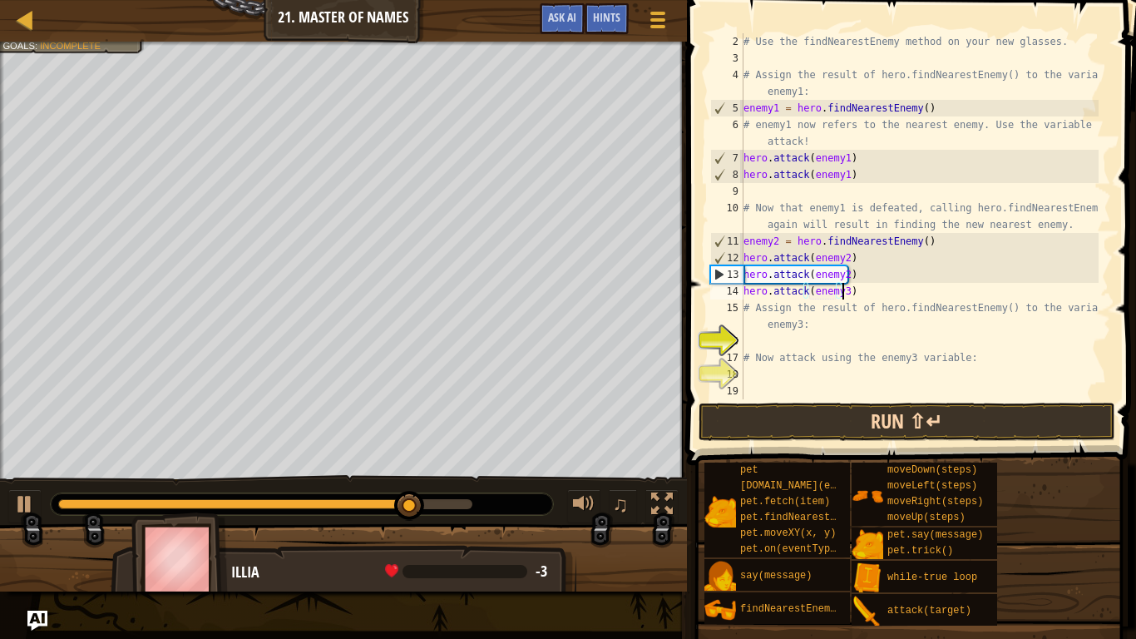
scroll to position [7, 7]
click at [850, 294] on div "# Use the findNearestEnemy method on your new glasses. # Assign the result of h…" at bounding box center [919, 232] width 359 height 399
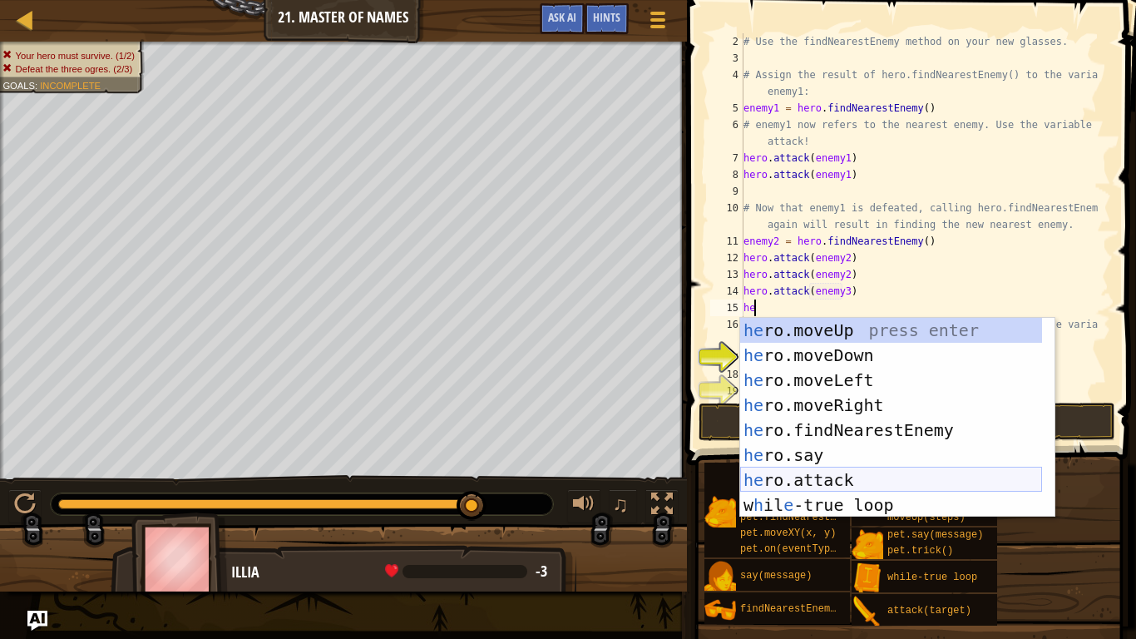
click at [819, 480] on div "he ro.moveUp press enter he ro.moveDown press enter he ro.moveLeft press enter …" at bounding box center [891, 443] width 302 height 250
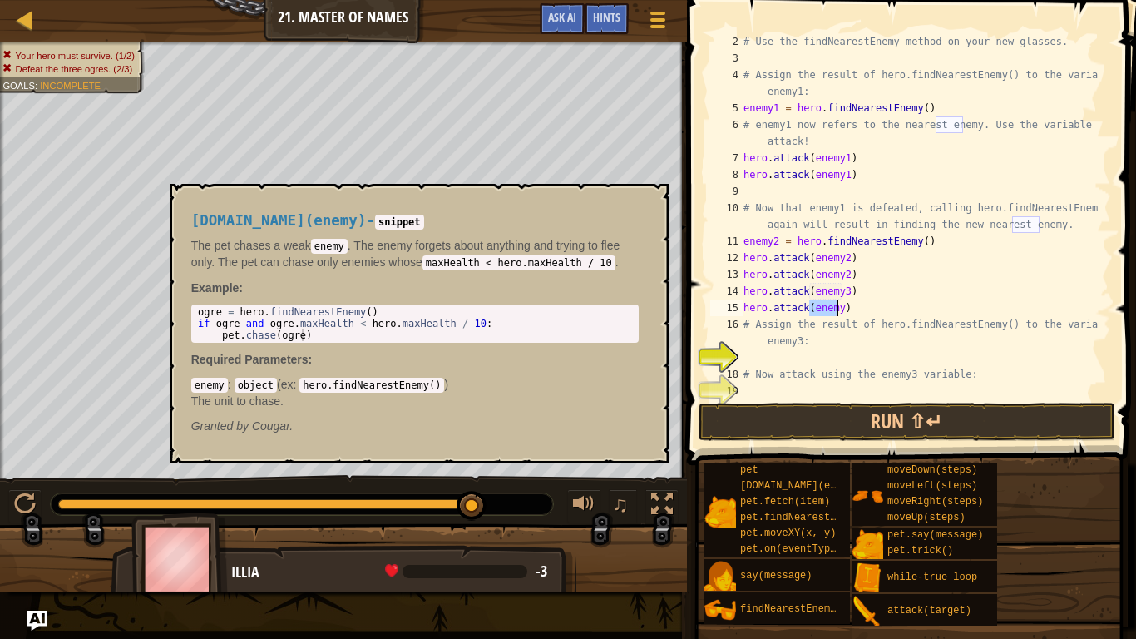
click at [819, 480] on span "pet.chase(enemy)" at bounding box center [800, 486] width 120 height 12
type textarea "hero.attack(enemy3)"
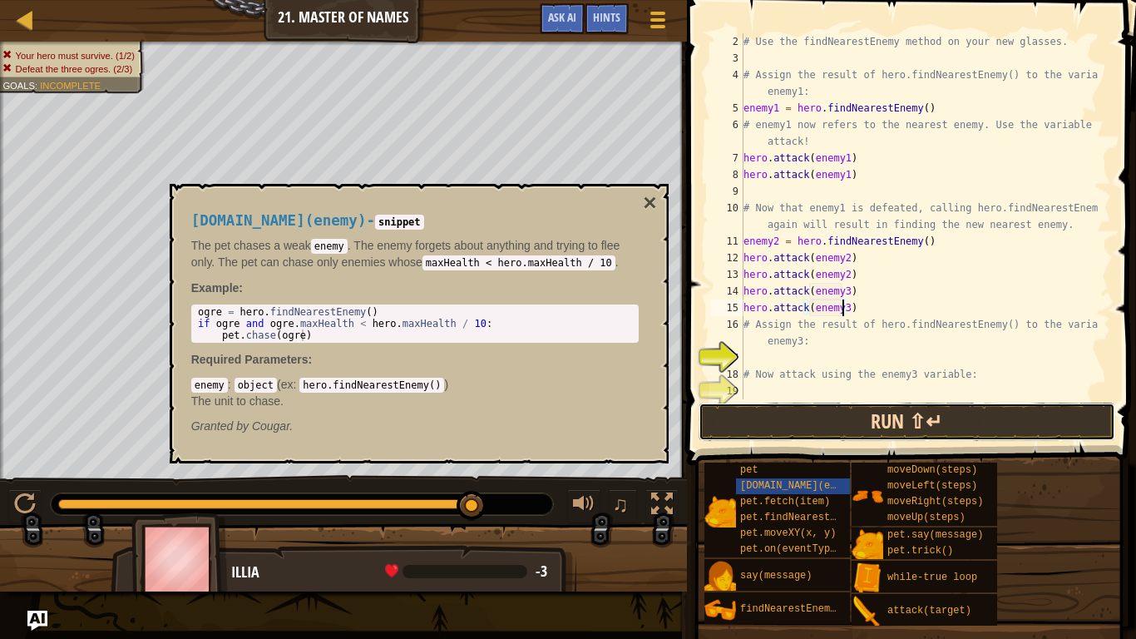
click at [906, 422] on button "Run ⇧↵" at bounding box center [907, 422] width 417 height 38
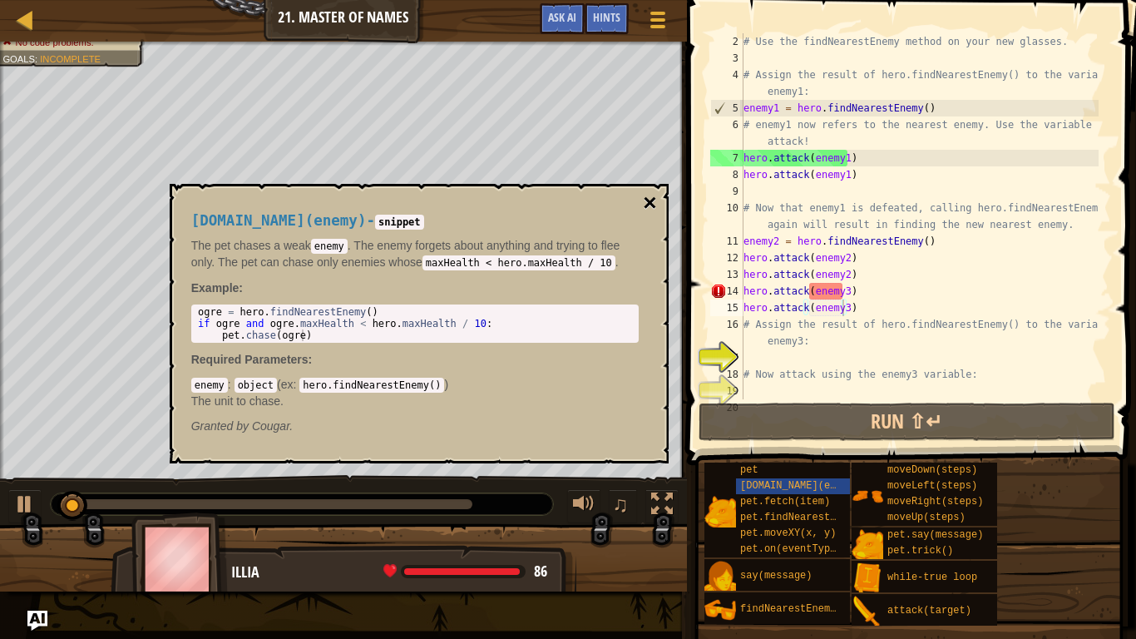
click at [649, 212] on button "×" at bounding box center [649, 202] width 13 height 23
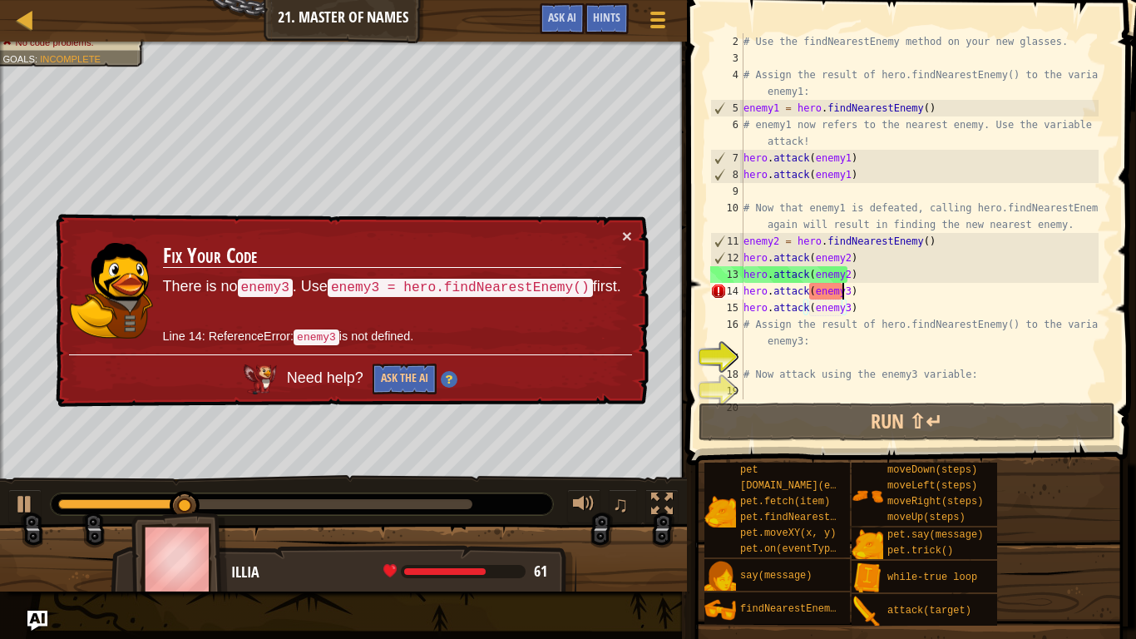
click at [844, 294] on div "# Use the findNearestEnemy method on your new glasses. # Assign the result of h…" at bounding box center [919, 232] width 359 height 399
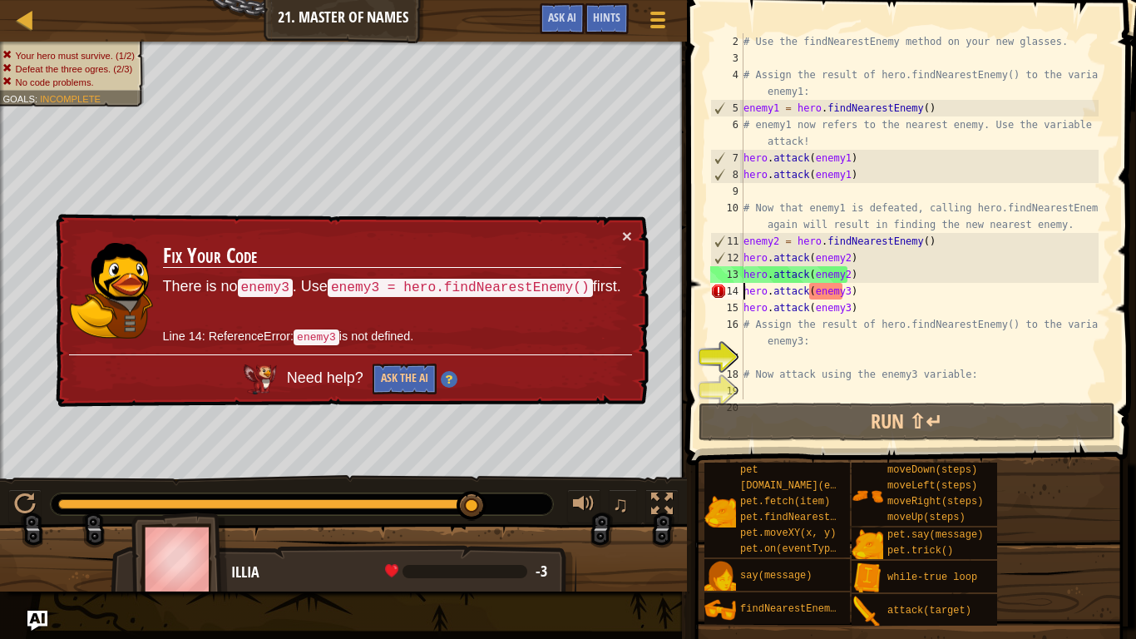
click at [744, 290] on div "# Use the findNearestEnemy method on your new glasses. # Assign the result of h…" at bounding box center [919, 232] width 359 height 399
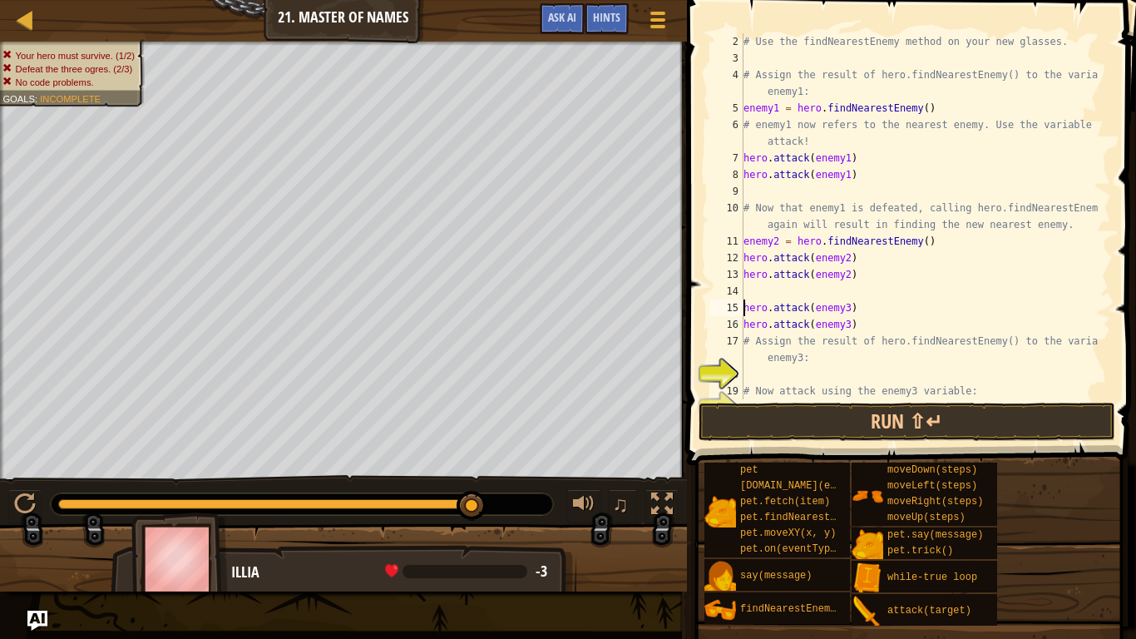
click at [745, 290] on div "# Use the findNearestEnemy method on your new glasses. # Assign the result of h…" at bounding box center [919, 232] width 359 height 399
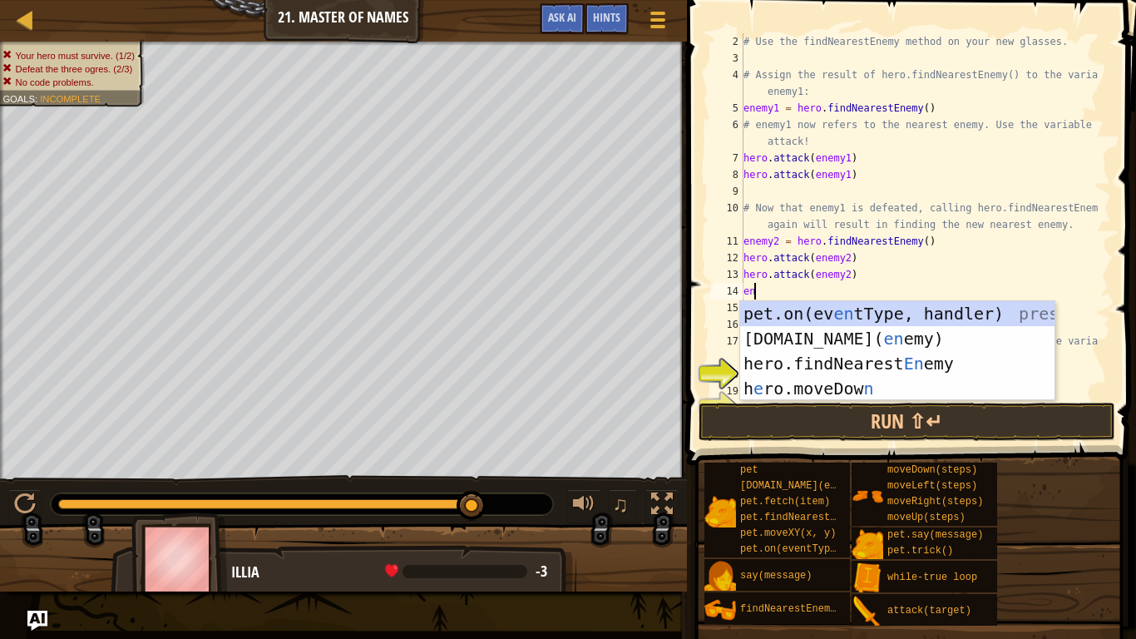
type textarea "ene"
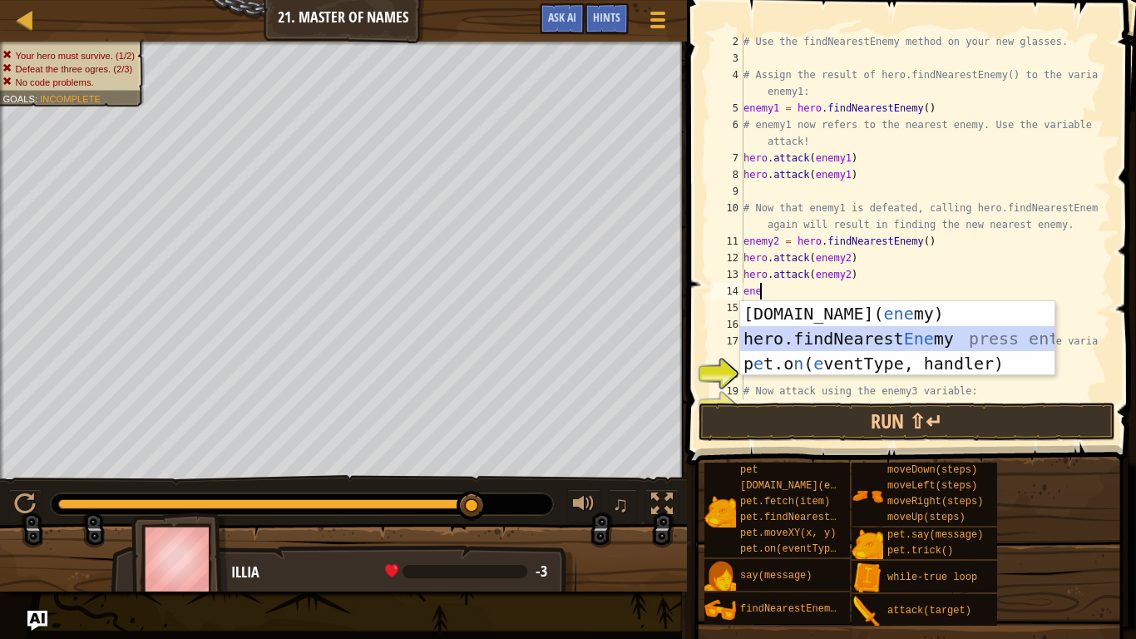
click at [810, 335] on div "pet.chase( ene my) press enter hero.findNearest Ene my press enter p e t.o n ( …" at bounding box center [897, 363] width 314 height 125
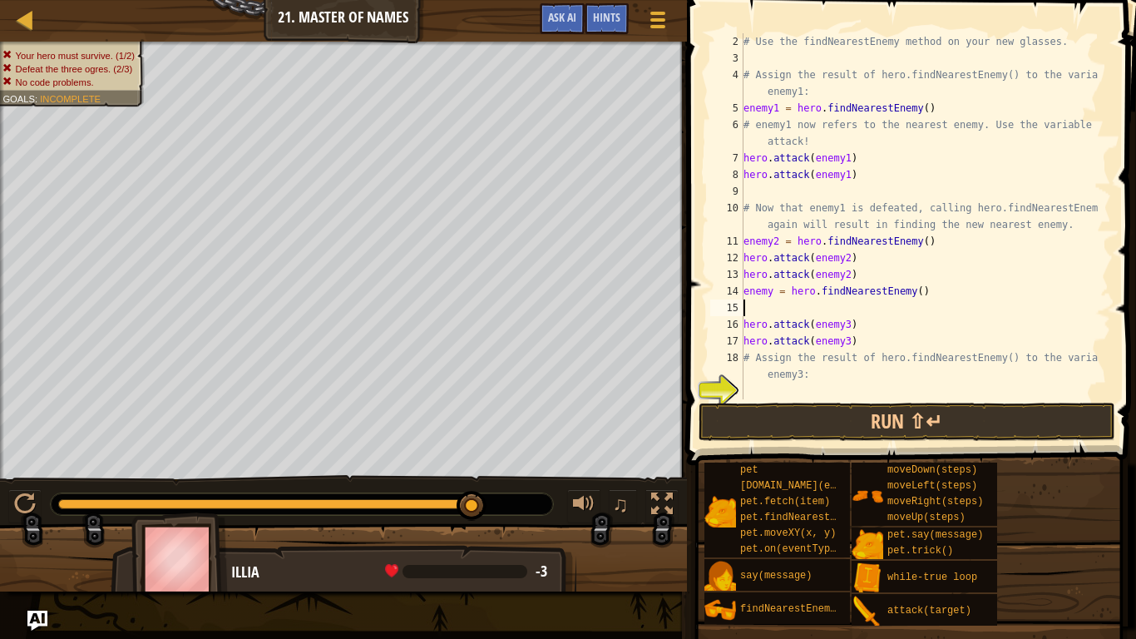
click at [769, 291] on div "# Use the findNearestEnemy method on your new glasses. # Assign the result of h…" at bounding box center [919, 232] width 359 height 399
type textarea "enemy3 = hero.findNearestEnemy()"
click at [874, 417] on button "Run ⇧↵" at bounding box center [907, 422] width 417 height 38
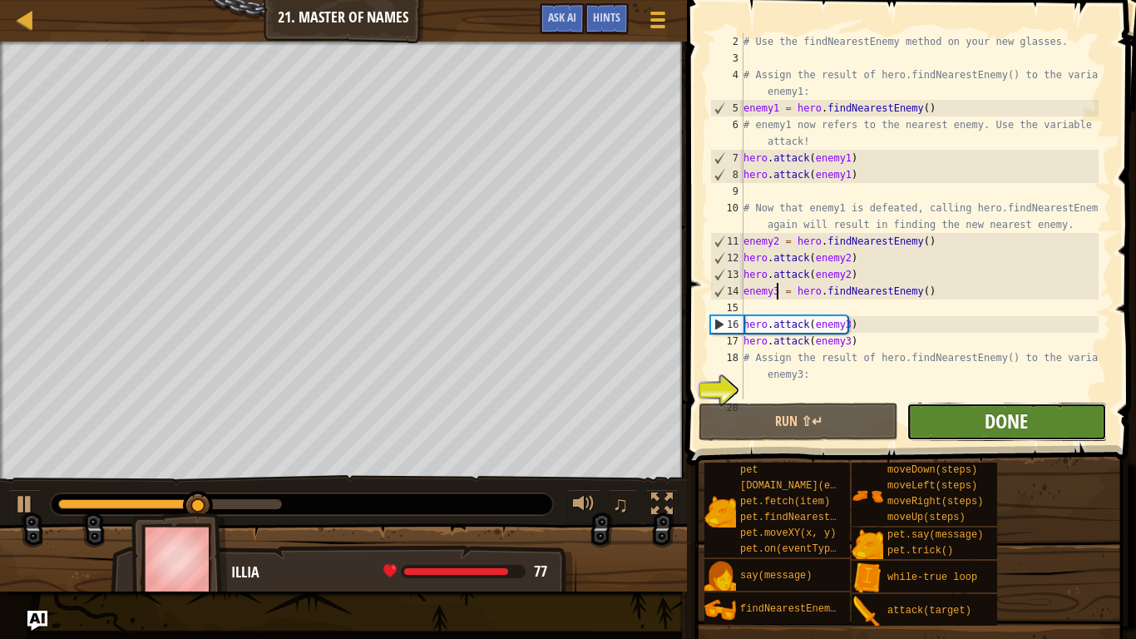
click at [988, 431] on span "Done" at bounding box center [1006, 421] width 43 height 27
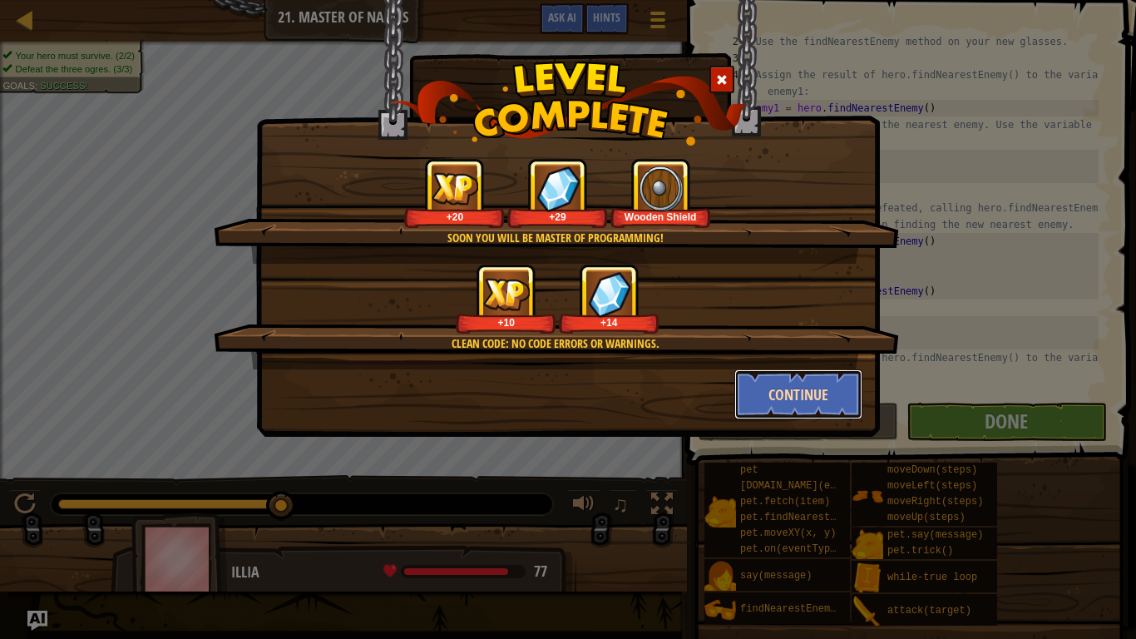
click at [774, 392] on button "Continue" at bounding box center [799, 394] width 129 height 50
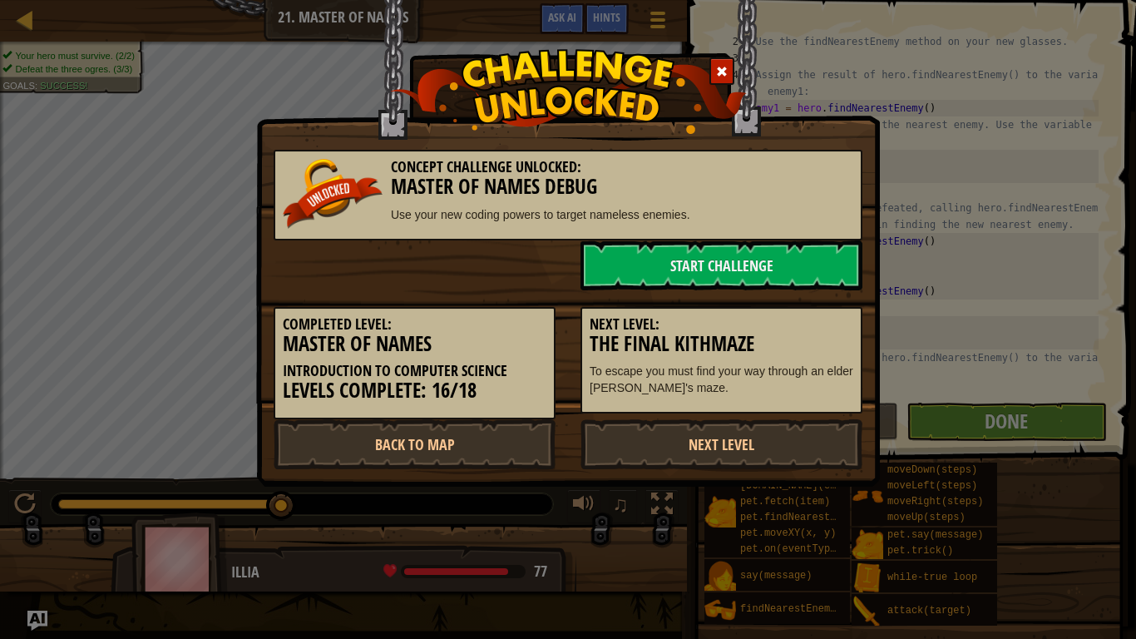
click at [988, 431] on div "Concept Challenge Unlocked: Master Of Names Debug Use your new coding powers to…" at bounding box center [568, 319] width 1136 height 639
click at [675, 271] on link "Start Challenge" at bounding box center [722, 265] width 282 height 50
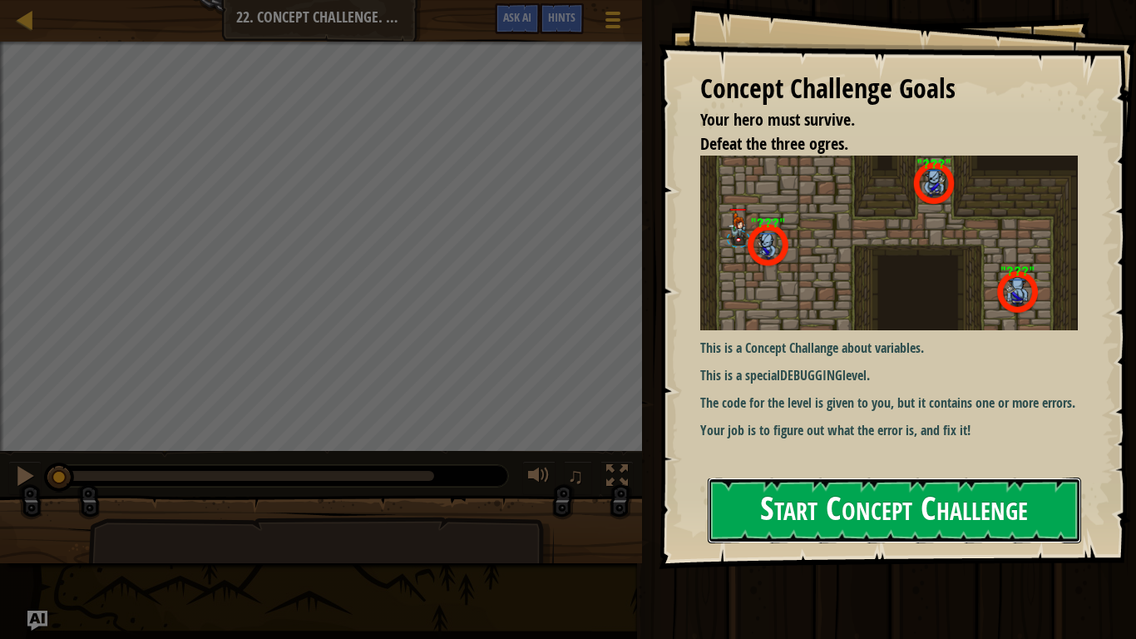
click at [1017, 530] on button "Start Concept Challenge" at bounding box center [895, 511] width 374 height 66
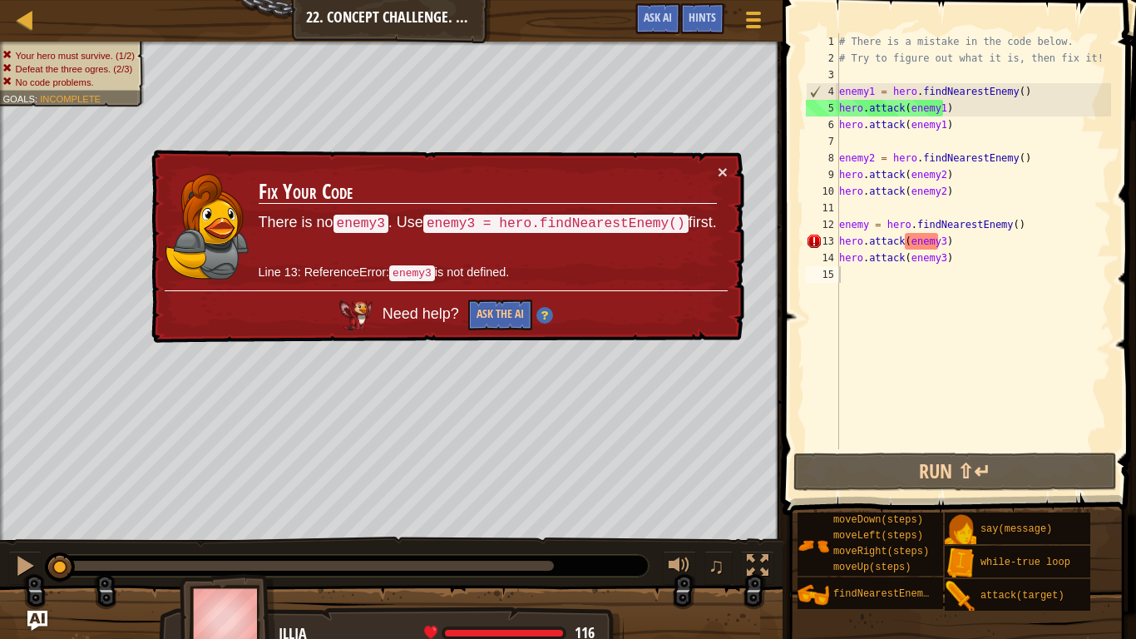
click at [715, 155] on div "× Fix Your Code There is no enemy3 . Use enemy3 = hero.findNearestEnemy() first…" at bounding box center [446, 247] width 596 height 194
click at [716, 163] on td "Fix Your Code There is no enemy3 . Use enemy3 = hero.findNearestEnemy() first. …" at bounding box center [488, 226] width 460 height 127
click at [718, 178] on button "×" at bounding box center [723, 171] width 10 height 17
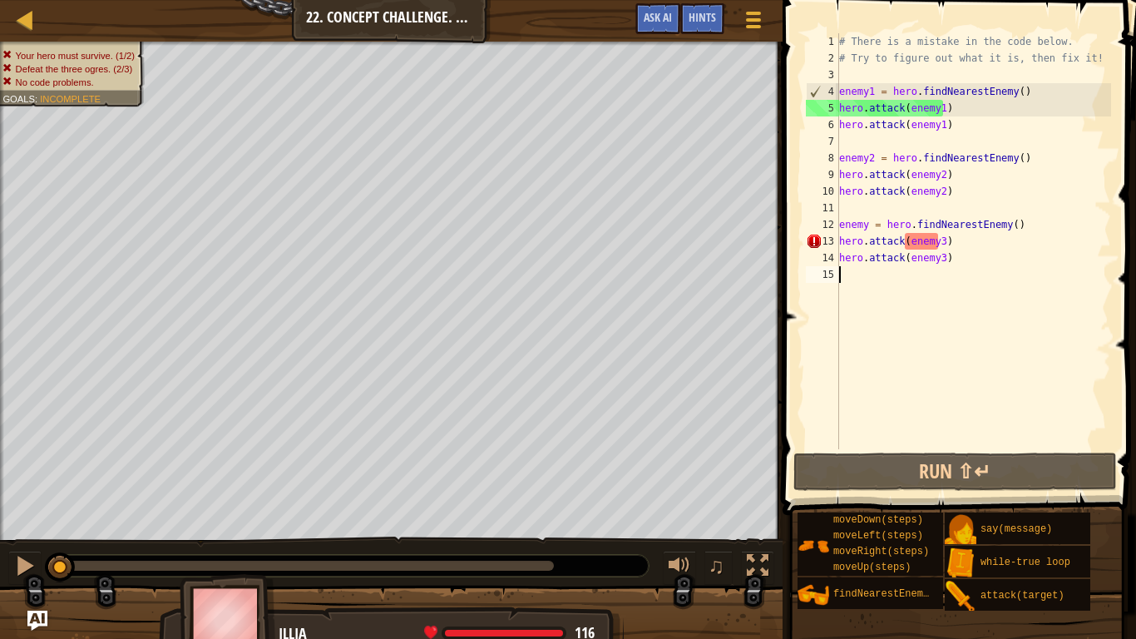
click at [863, 225] on div "# There is a mistake in the code below. # Try to figure out what it is, then fi…" at bounding box center [973, 257] width 275 height 449
click at [865, 231] on div "# There is a mistake in the code below. # Try to figure out what it is, then fi…" at bounding box center [973, 257] width 275 height 449
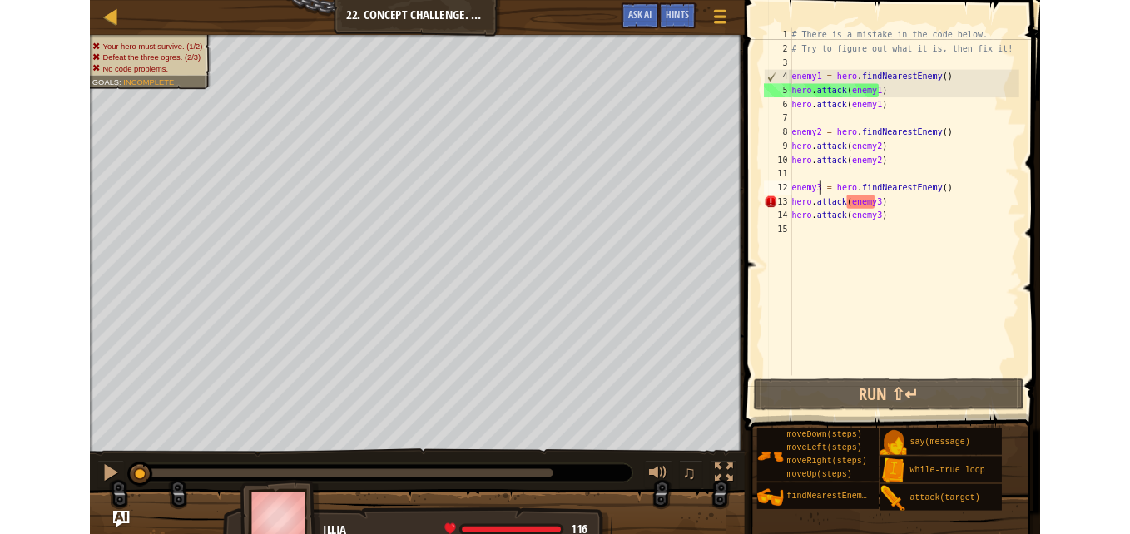
scroll to position [7, 2]
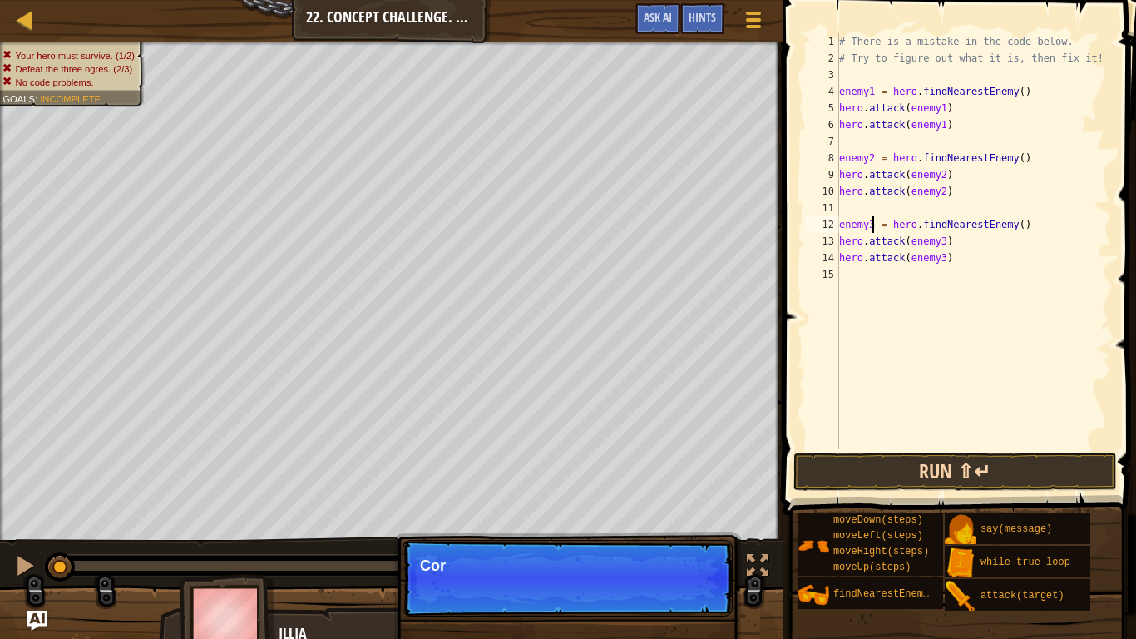
type textarea "enemy3 = hero.findNearestEnemy()"
click at [923, 478] on button "Run ⇧↵" at bounding box center [956, 472] width 324 height 38
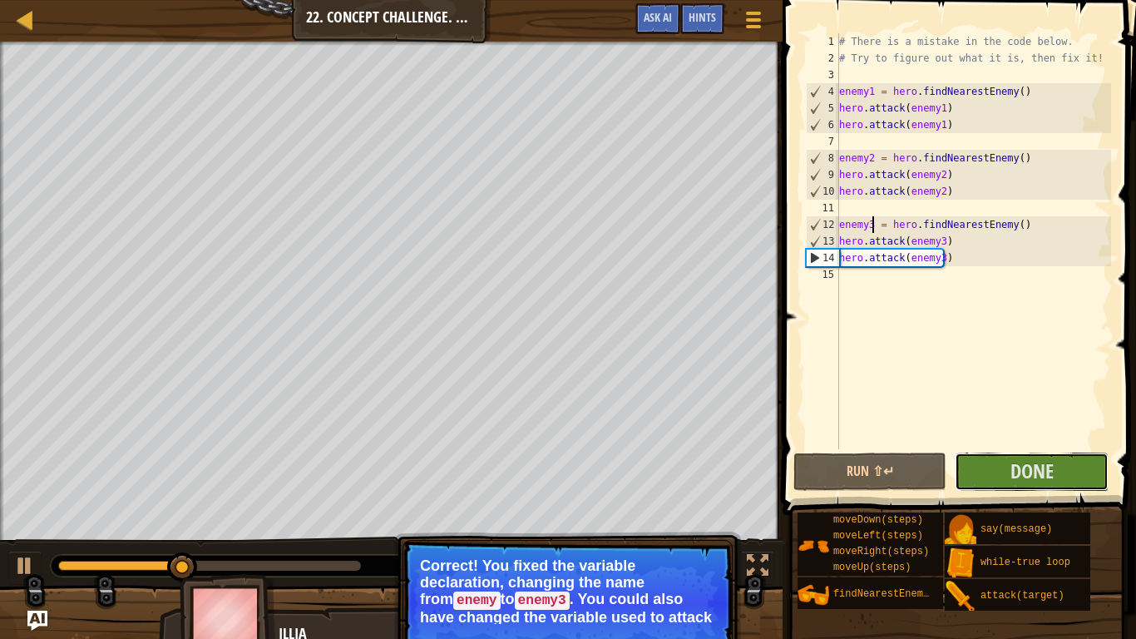
click at [1064, 533] on div "Hints Videos enemy3 = hero.findNearestEnemy() 1 2 3 4 5 6 7 8 9 10 11 12 13 14 …" at bounding box center [957, 315] width 359 height 631
click at [1040, 479] on span "Done" at bounding box center [1032, 471] width 43 height 27
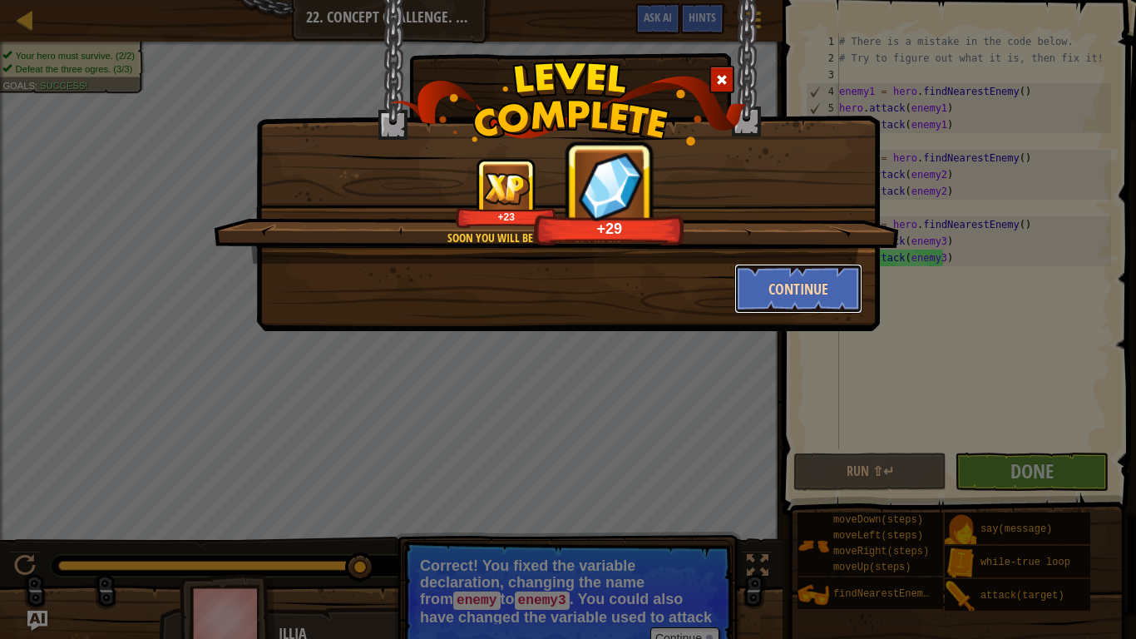
click at [803, 285] on button "Continue" at bounding box center [799, 289] width 129 height 50
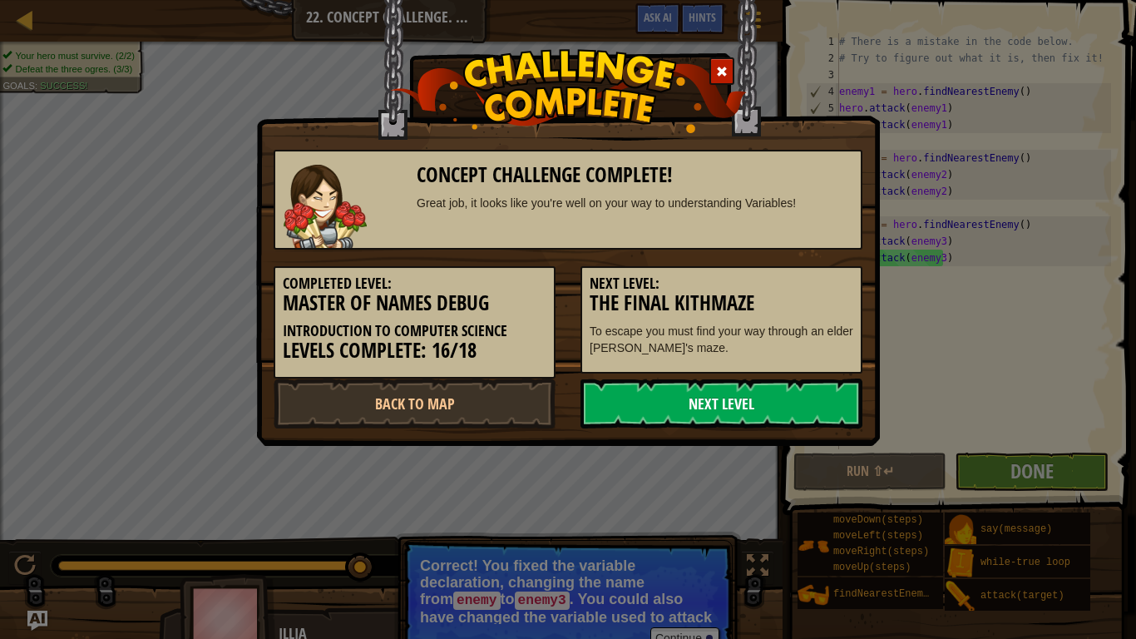
click at [698, 412] on link "Next Level" at bounding box center [722, 404] width 282 height 50
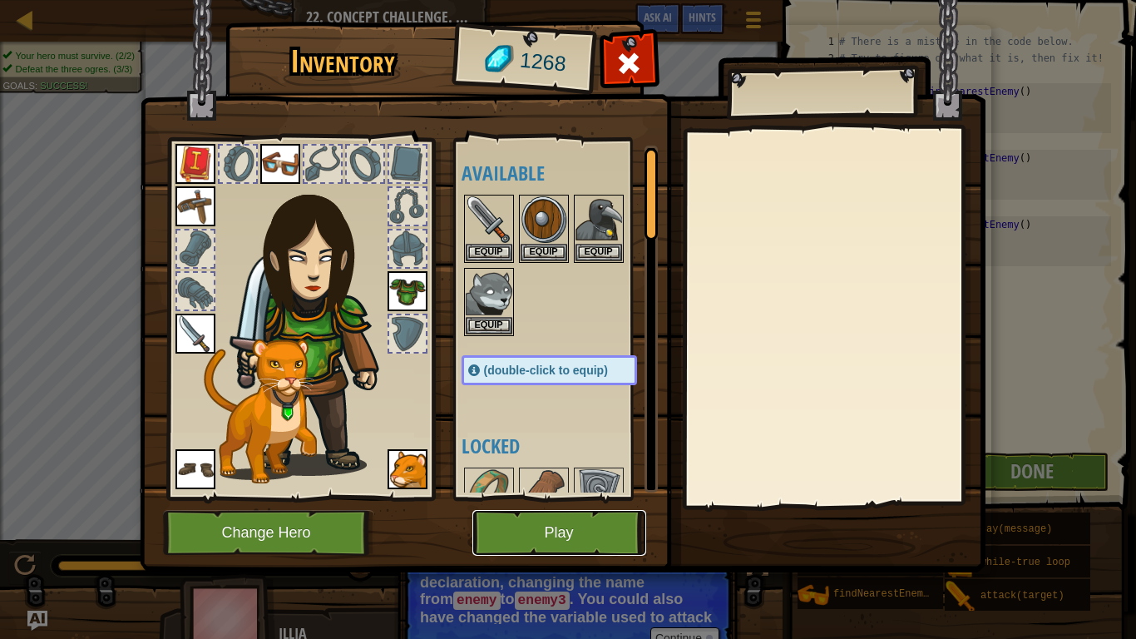
click at [550, 533] on button "Play" at bounding box center [560, 533] width 174 height 46
